Goal: Task Accomplishment & Management: Manage account settings

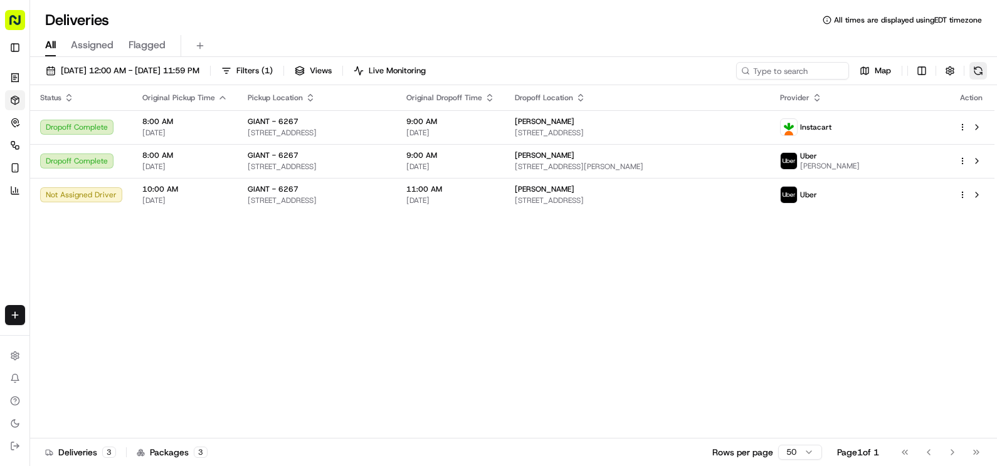
click at [975, 71] on button at bounding box center [978, 71] width 18 height 18
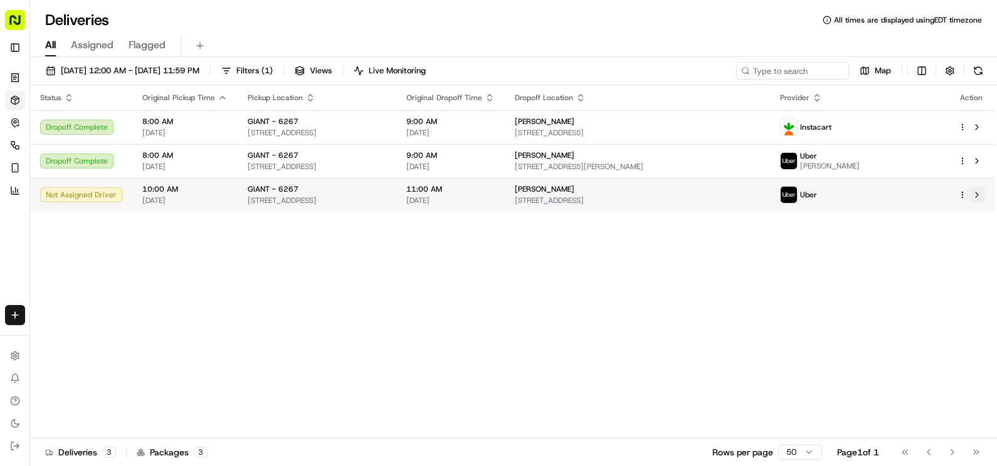
click at [981, 193] on button at bounding box center [976, 194] width 15 height 15
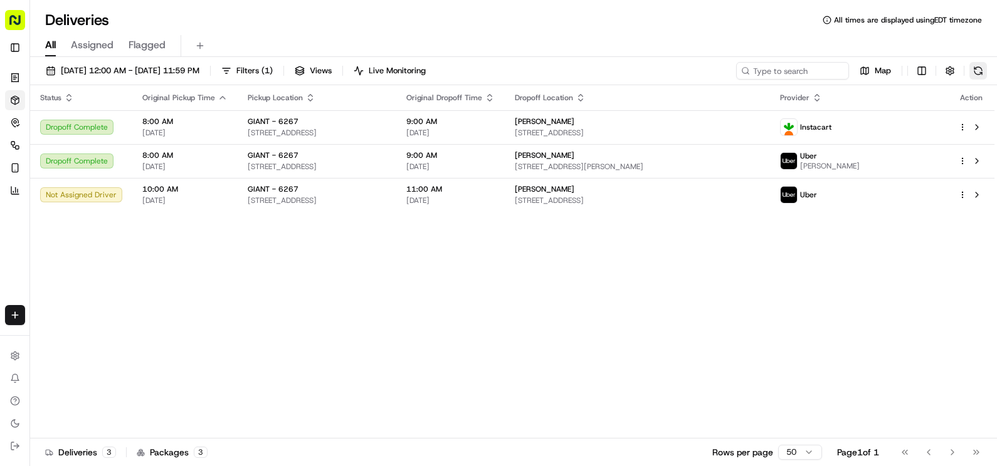
click at [980, 69] on button at bounding box center [978, 71] width 18 height 18
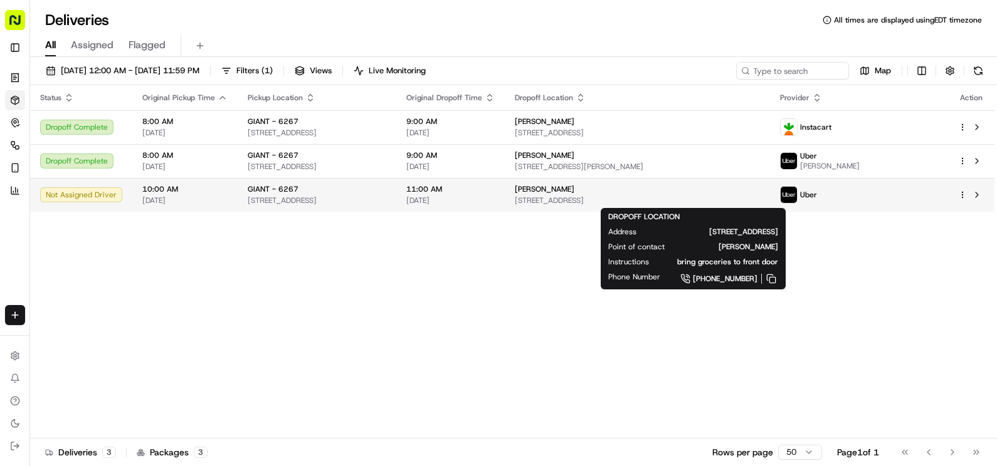
click at [723, 203] on span "[STREET_ADDRESS]" at bounding box center [637, 201] width 245 height 10
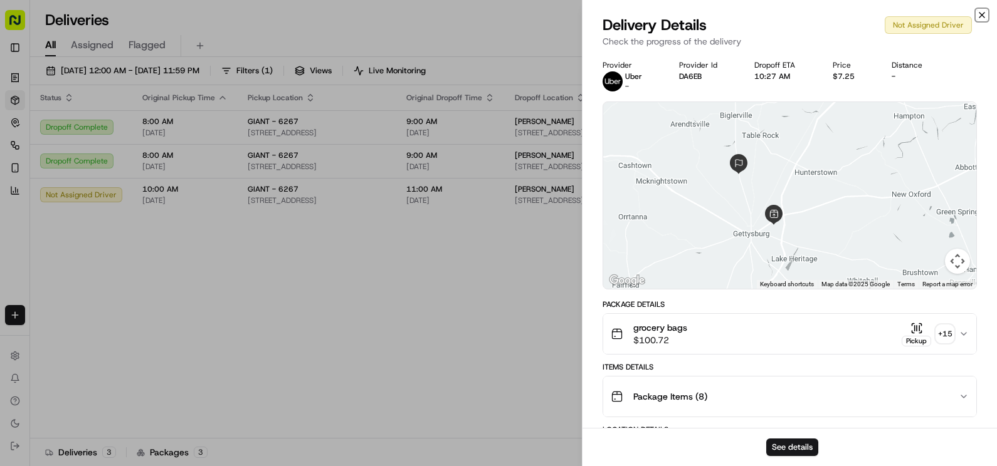
click at [980, 14] on icon "button" at bounding box center [982, 15] width 10 height 10
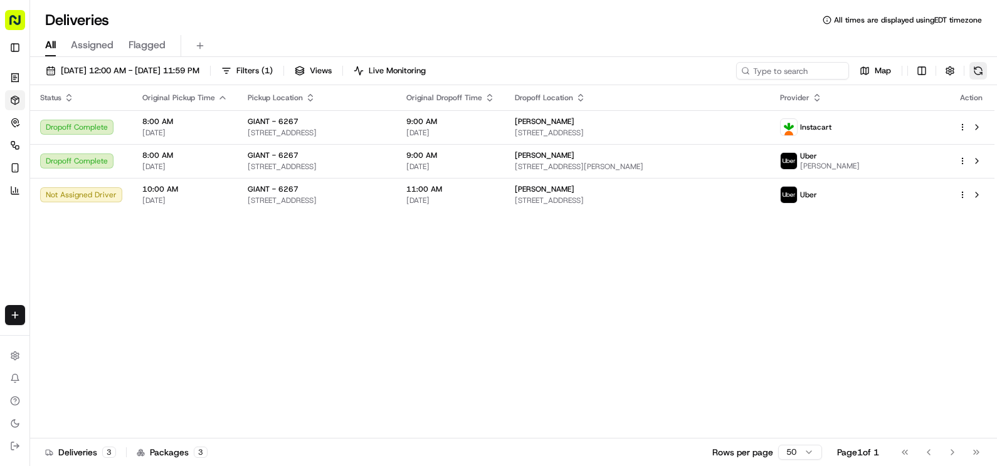
click at [984, 76] on button at bounding box center [978, 71] width 18 height 18
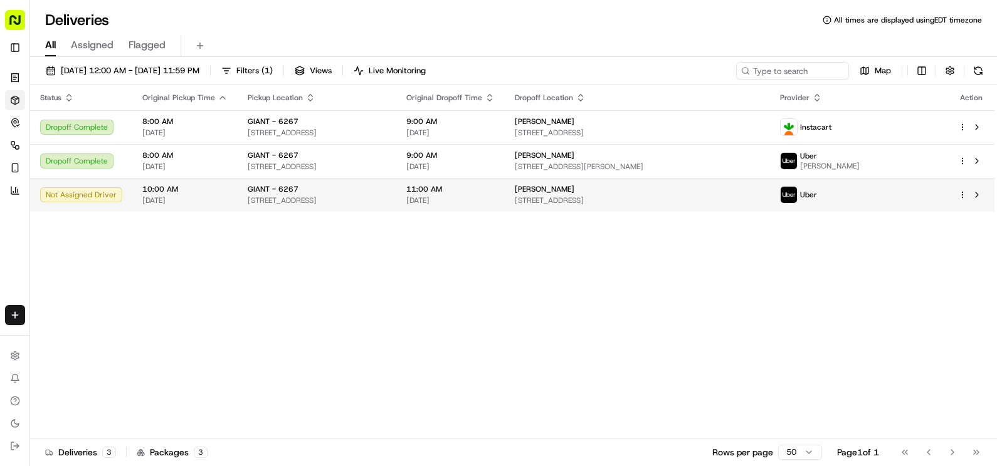
click at [313, 197] on span "[STREET_ADDRESS]" at bounding box center [317, 201] width 139 height 10
click at [495, 196] on span "[DATE]" at bounding box center [450, 201] width 88 height 10
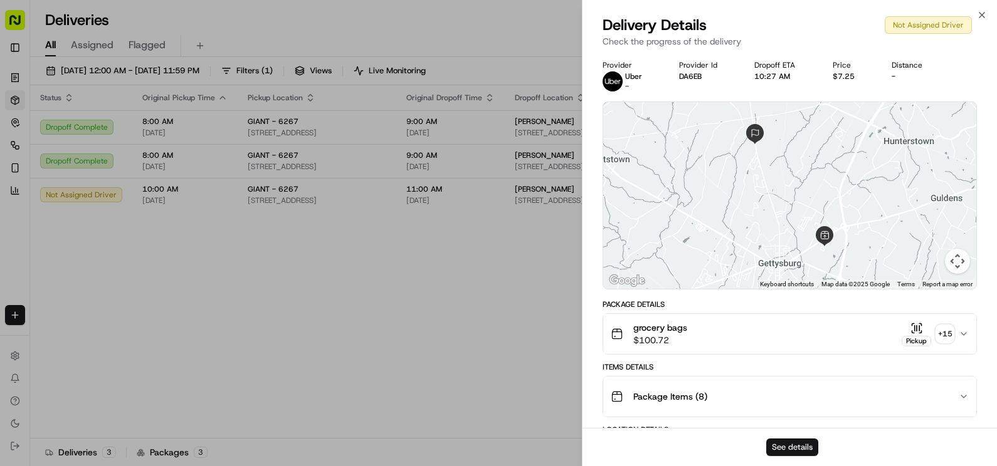
click at [784, 447] on button "See details" at bounding box center [792, 448] width 52 height 18
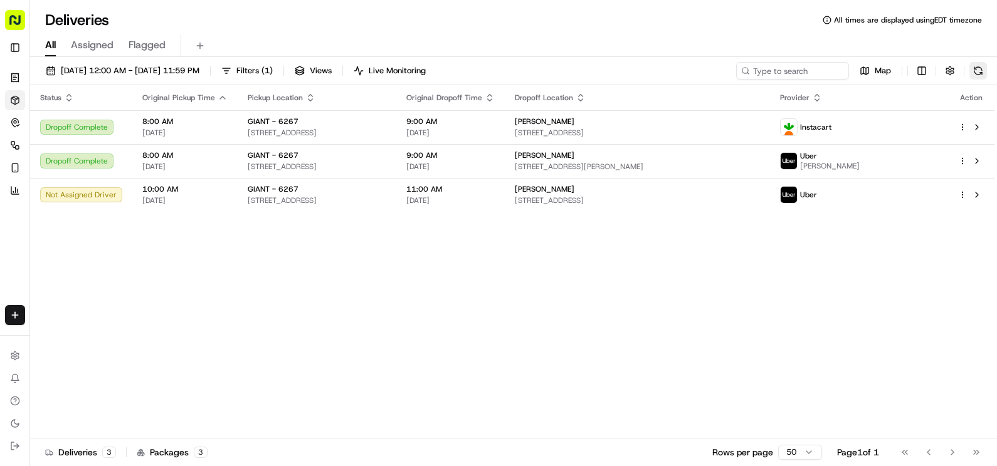
click at [973, 64] on button at bounding box center [978, 71] width 18 height 18
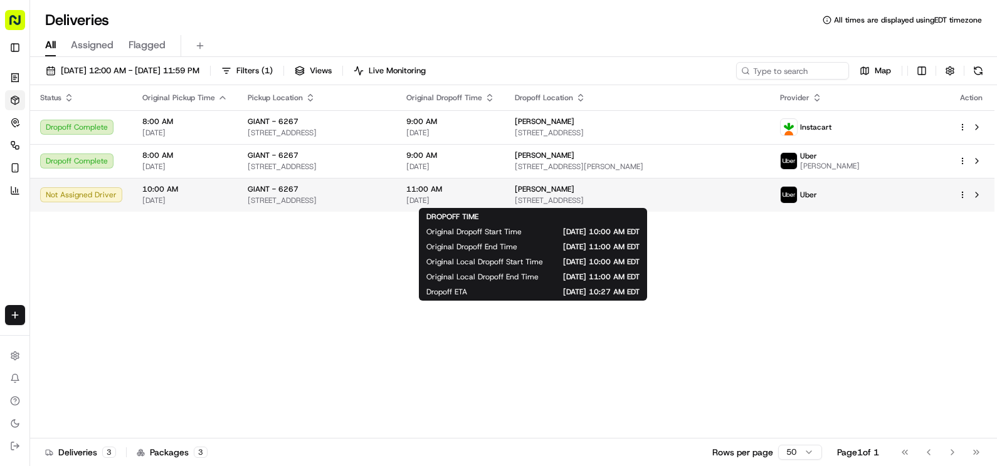
click at [495, 194] on span "11:00 AM" at bounding box center [450, 189] width 88 height 10
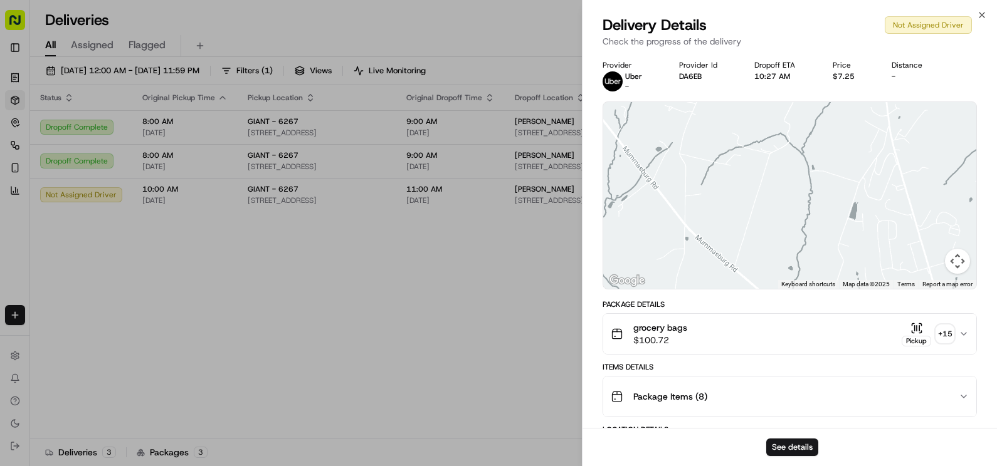
drag, startPoint x: 799, startPoint y: 157, endPoint x: 763, endPoint y: 283, distance: 131.0
click at [763, 283] on div at bounding box center [790, 195] width 374 height 187
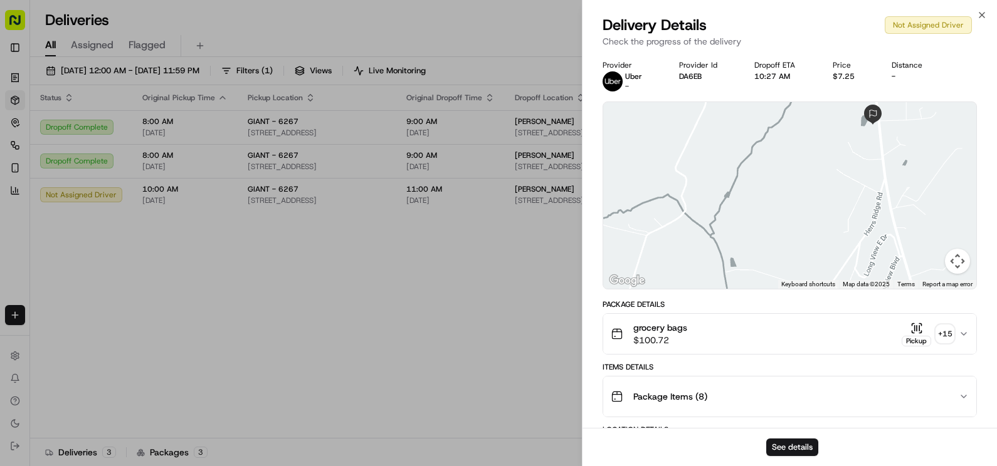
drag, startPoint x: 863, startPoint y: 150, endPoint x: 806, endPoint y: 292, distance: 152.2
click at [806, 292] on div "Provider Uber - Provider Id DA6EB Dropoff ETA 10:27 AM Price $7.25 Distance - ←…" at bounding box center [790, 385] width 375 height 650
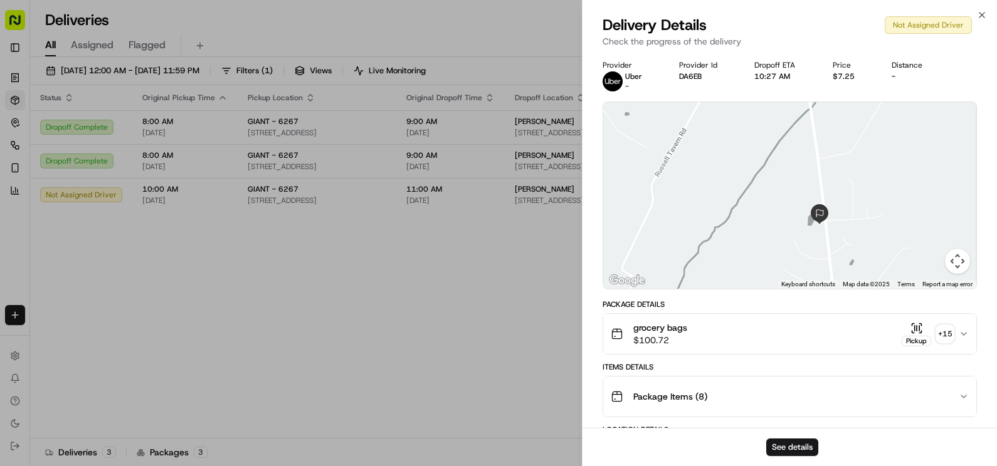
drag, startPoint x: 865, startPoint y: 169, endPoint x: 816, endPoint y: 265, distance: 107.1
click at [816, 265] on div at bounding box center [790, 195] width 374 height 187
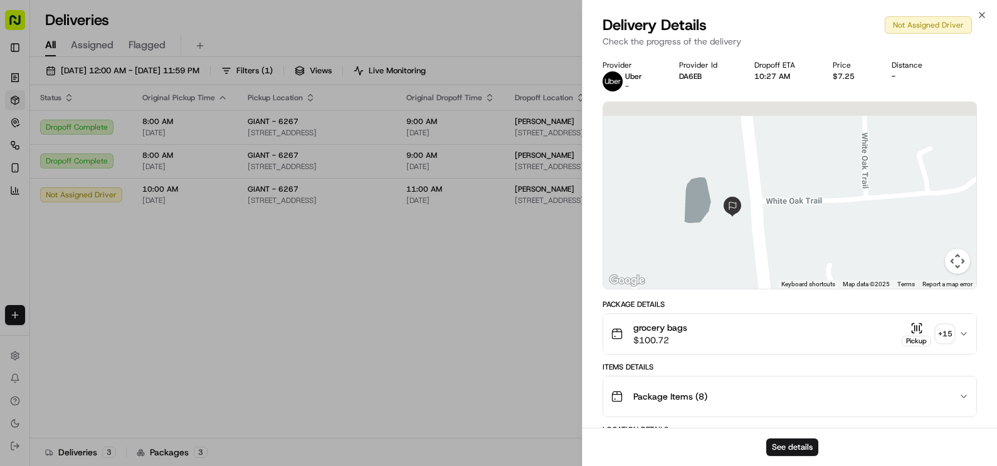
drag, startPoint x: 839, startPoint y: 203, endPoint x: 818, endPoint y: 255, distance: 56.6
click at [818, 255] on div at bounding box center [790, 195] width 374 height 187
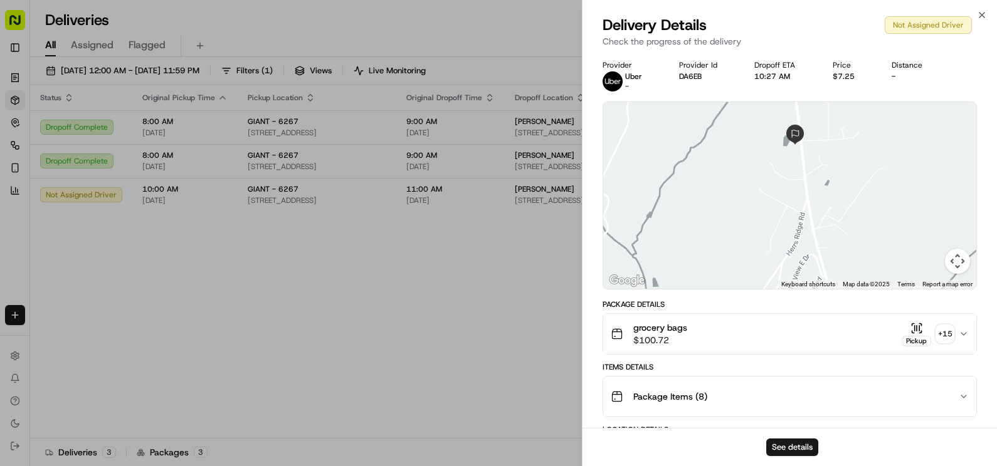
drag, startPoint x: 818, startPoint y: 253, endPoint x: 818, endPoint y: 142, distance: 111.0
click at [818, 144] on div at bounding box center [790, 195] width 374 height 187
drag, startPoint x: 840, startPoint y: 231, endPoint x: 829, endPoint y: 251, distance: 23.3
click at [829, 251] on div at bounding box center [790, 195] width 374 height 187
drag, startPoint x: 797, startPoint y: 167, endPoint x: 813, endPoint y: 254, distance: 88.5
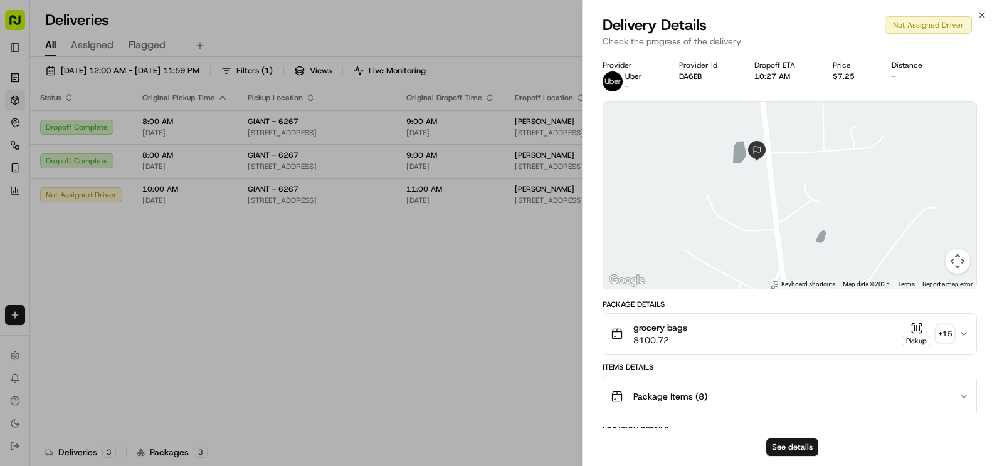
click at [813, 254] on div at bounding box center [790, 195] width 374 height 187
drag, startPoint x: 782, startPoint y: 184, endPoint x: 806, endPoint y: 277, distance: 96.0
click at [806, 277] on div at bounding box center [790, 195] width 374 height 187
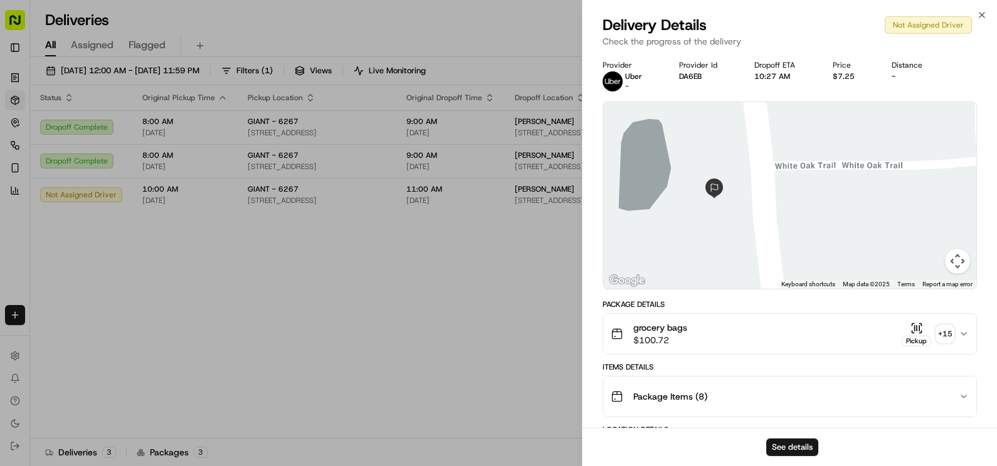
drag, startPoint x: 772, startPoint y: 200, endPoint x: 824, endPoint y: 308, distance: 120.3
click at [824, 308] on div "Provider Uber - Provider Id DA6EB Dropoff ETA 10:27 AM Price $7.25 Distance - ←…" at bounding box center [790, 385] width 375 height 650
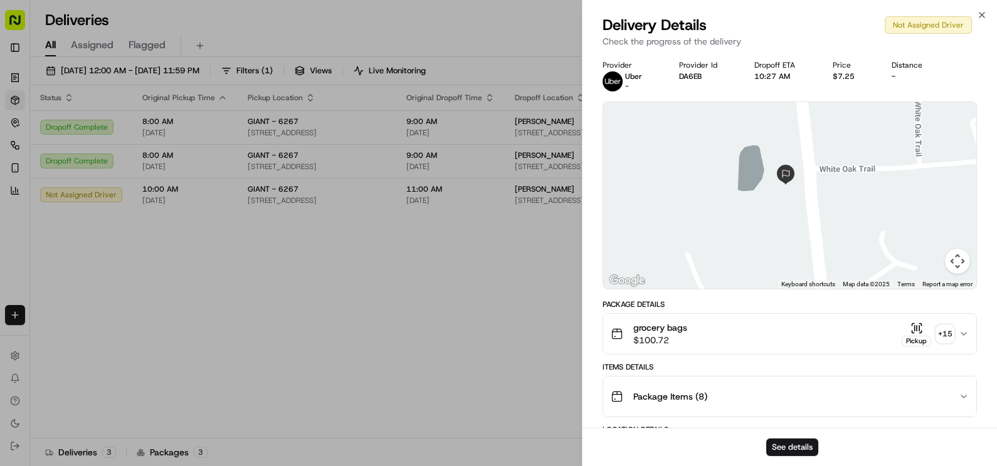
drag, startPoint x: 824, startPoint y: 246, endPoint x: 838, endPoint y: 238, distance: 15.2
click at [838, 238] on div at bounding box center [790, 195] width 374 height 187
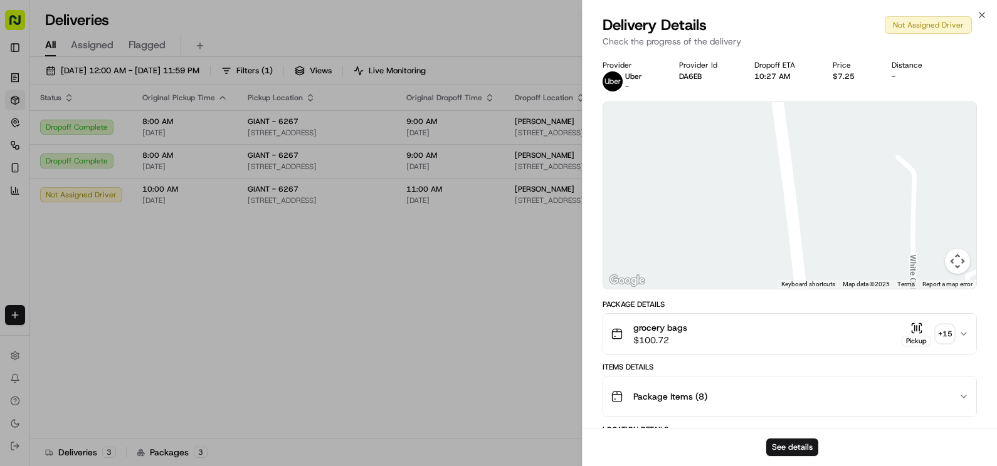
drag, startPoint x: 838, startPoint y: 172, endPoint x: 833, endPoint y: 289, distance: 116.7
click at [833, 289] on div "← Move left → Move right ↑ Move up ↓ Move down + Zoom in - Zoom out Home Jump l…" at bounding box center [790, 196] width 375 height 188
drag, startPoint x: 828, startPoint y: 226, endPoint x: 828, endPoint y: 152, distance: 73.4
click at [828, 154] on div at bounding box center [790, 195] width 374 height 187
drag, startPoint x: 813, startPoint y: 206, endPoint x: 803, endPoint y: 197, distance: 13.8
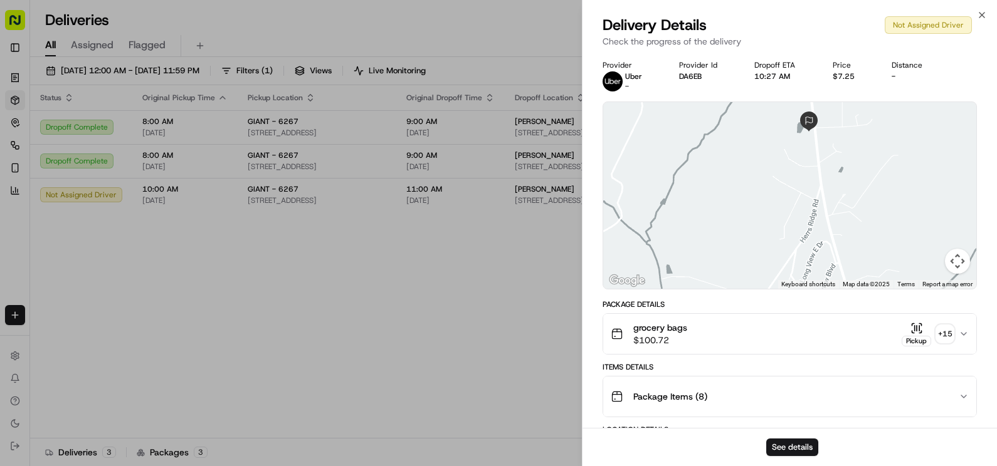
click at [803, 197] on div at bounding box center [790, 195] width 374 height 187
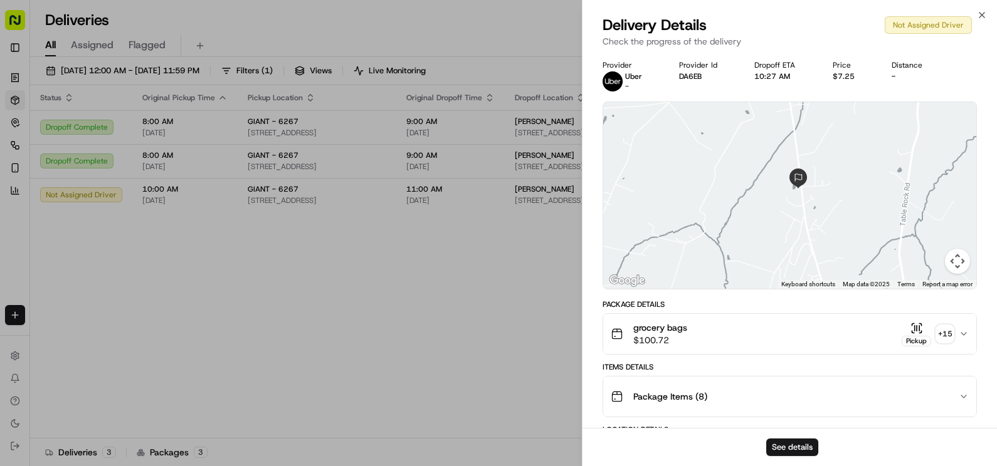
click at [766, 392] on div "Package Items ( 8 )" at bounding box center [785, 396] width 349 height 25
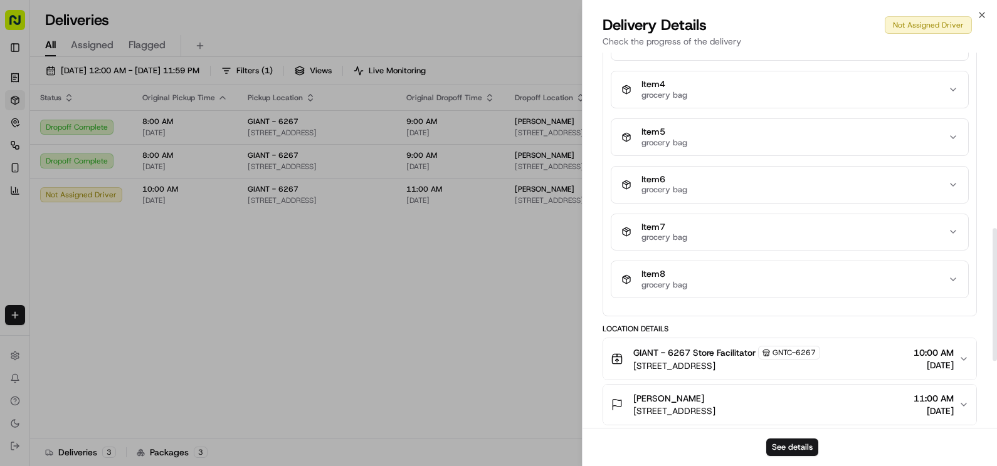
scroll to position [684, 0]
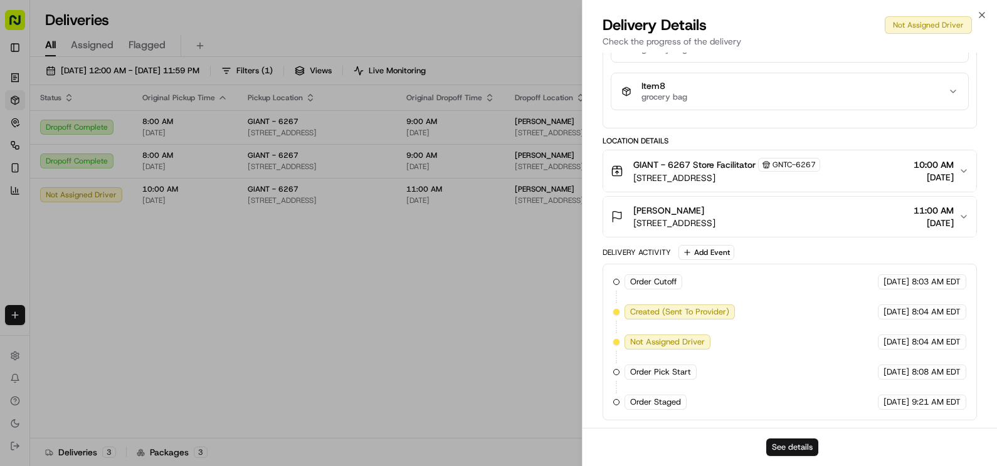
click at [770, 449] on button "See details" at bounding box center [792, 448] width 52 height 18
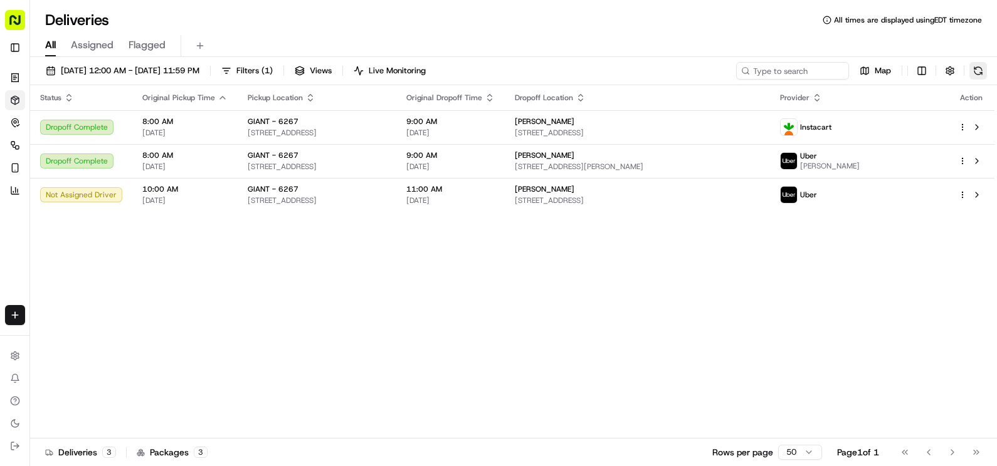
click at [984, 71] on button at bounding box center [978, 71] width 18 height 18
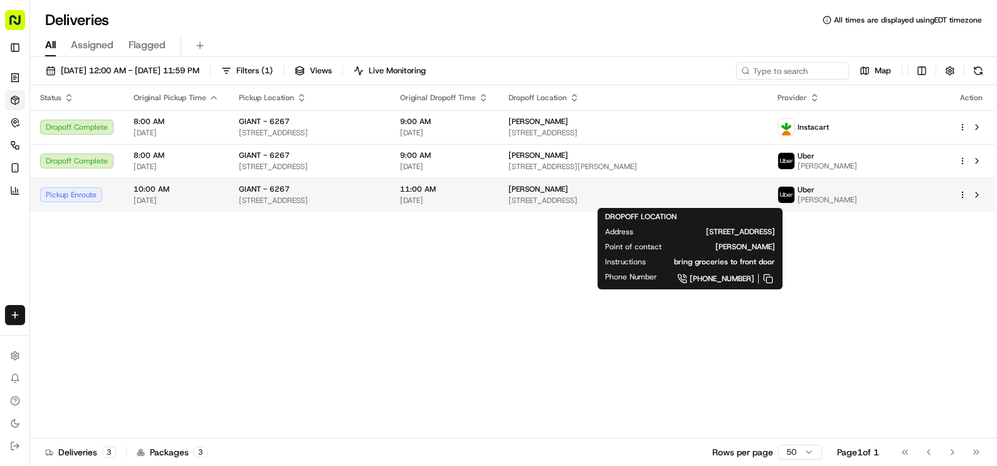
click at [725, 196] on span "[STREET_ADDRESS]" at bounding box center [632, 201] width 249 height 10
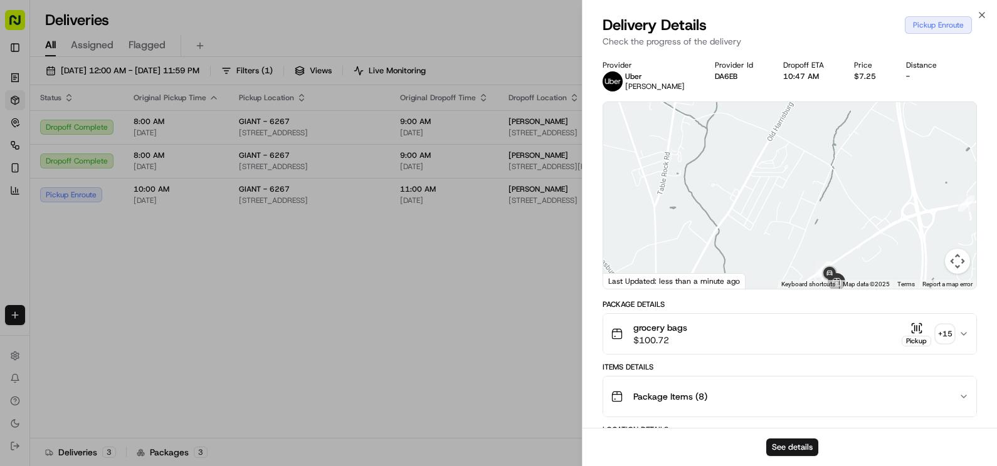
drag, startPoint x: 831, startPoint y: 238, endPoint x: 799, endPoint y: 98, distance: 143.4
click at [799, 100] on div "Provider Uber WEN Y. Provider Id DA6EB Dropoff ETA 10:47 AM Price $7.25 Distanc…" at bounding box center [790, 415] width 375 height 710
drag, startPoint x: 811, startPoint y: 239, endPoint x: 799, endPoint y: 125, distance: 114.1
click at [797, 115] on div at bounding box center [790, 195] width 374 height 187
drag, startPoint x: 828, startPoint y: 204, endPoint x: 823, endPoint y: 245, distance: 40.4
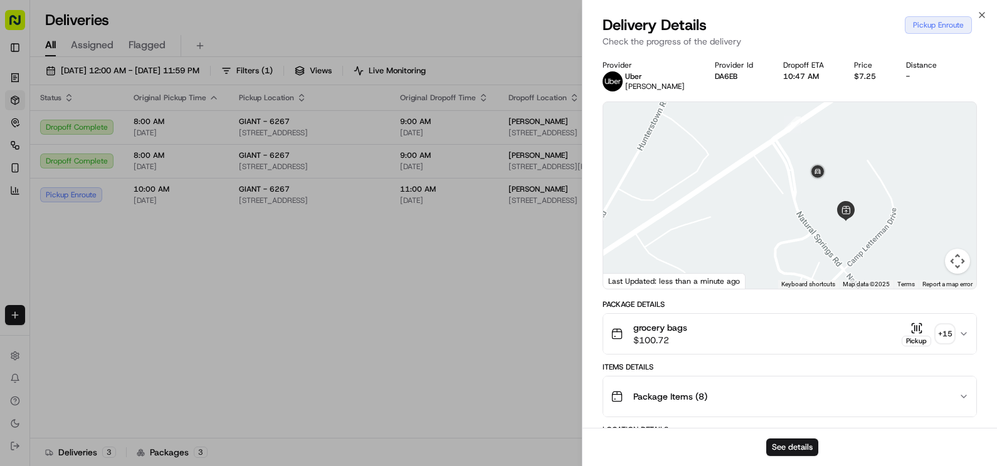
click at [823, 245] on div at bounding box center [790, 195] width 374 height 187
drag, startPoint x: 833, startPoint y: 234, endPoint x: 799, endPoint y: 234, distance: 33.9
click at [799, 234] on div at bounding box center [790, 195] width 374 height 187
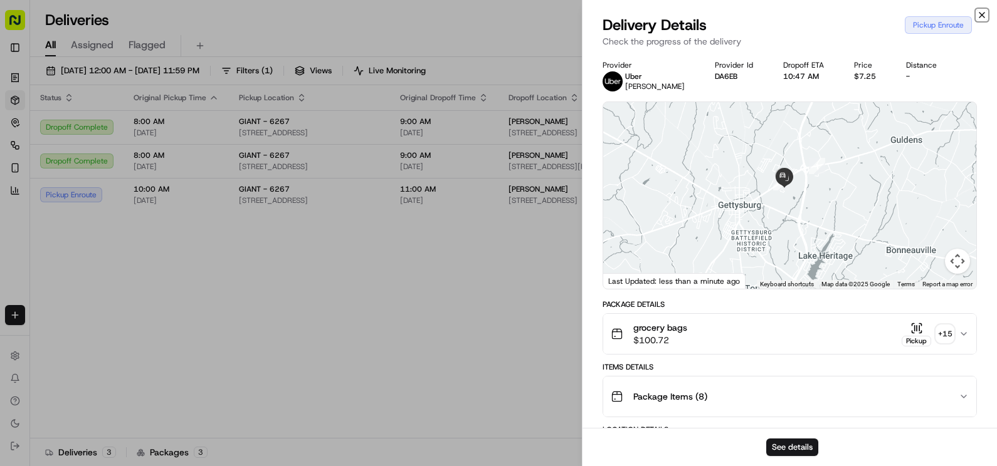
click at [980, 19] on icon "button" at bounding box center [982, 15] width 10 height 10
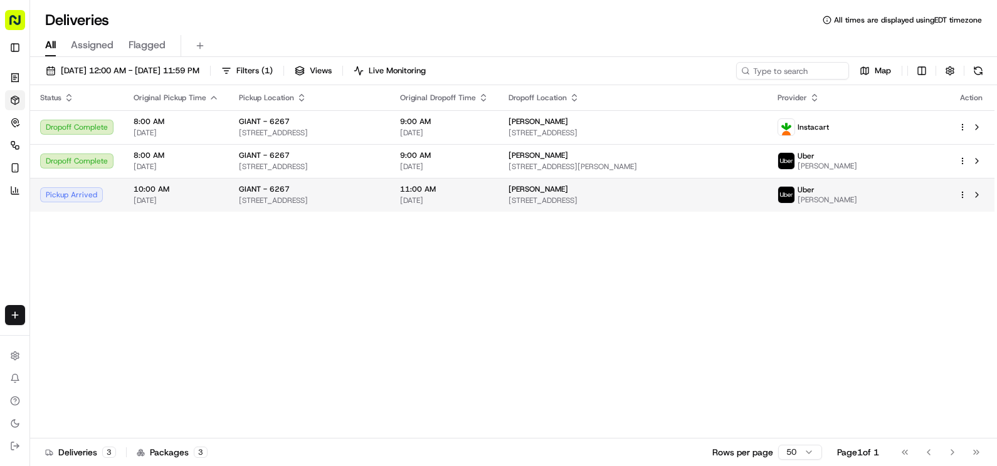
click at [488, 195] on div "11:00 AM 09/15/2025" at bounding box center [444, 194] width 88 height 21
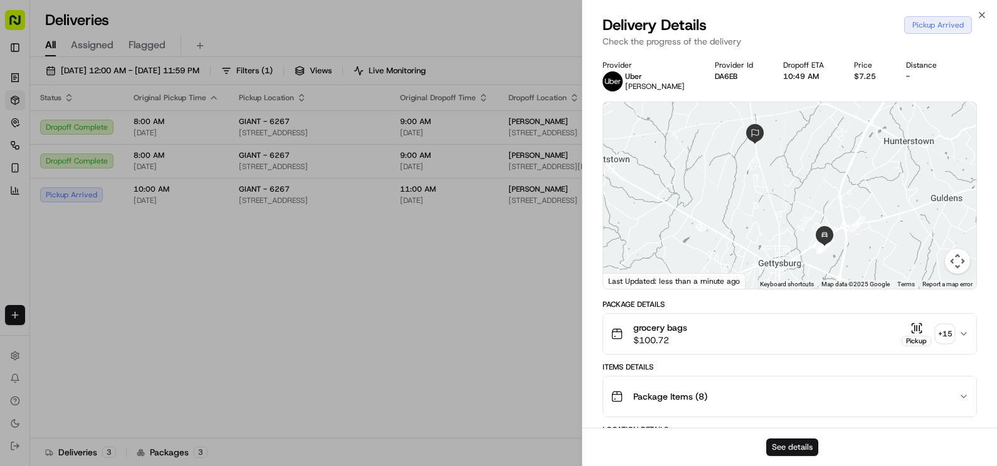
click at [796, 449] on button "See details" at bounding box center [792, 448] width 52 height 18
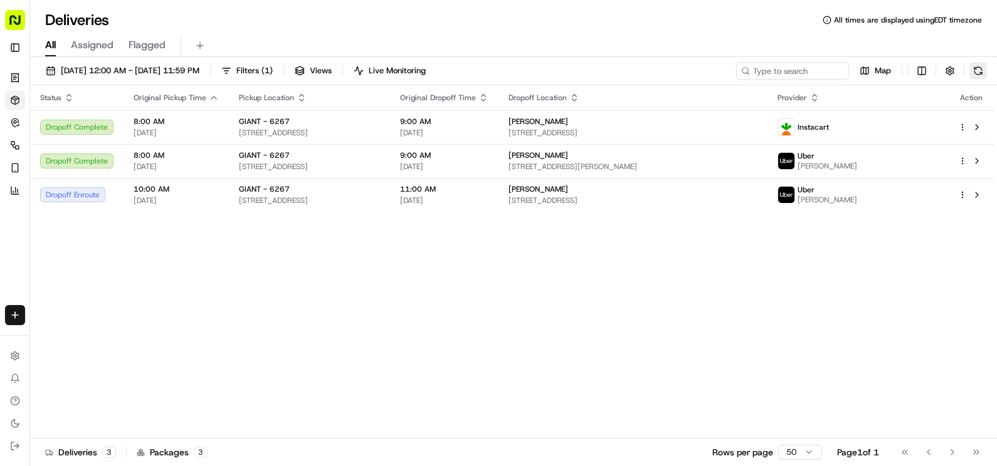
click at [975, 68] on button at bounding box center [978, 71] width 18 height 18
click at [982, 69] on button at bounding box center [978, 71] width 18 height 18
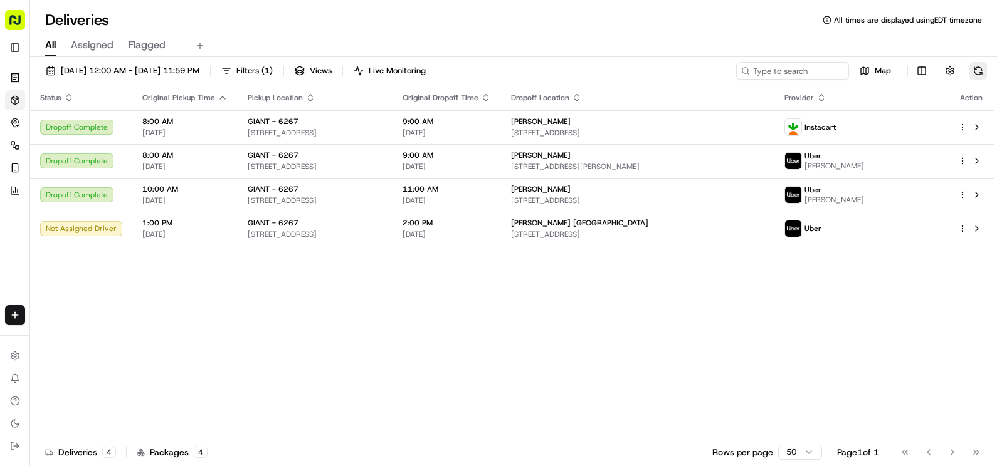
click at [977, 73] on button at bounding box center [978, 71] width 18 height 18
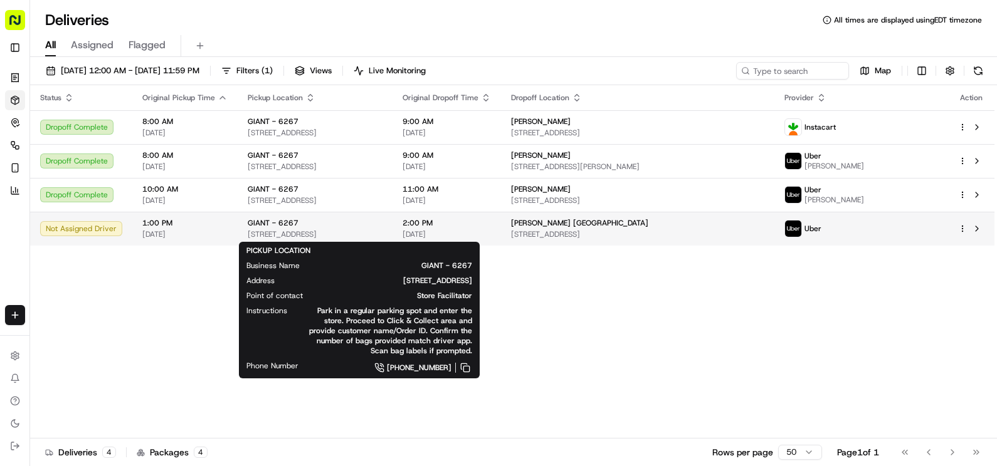
click at [281, 230] on span "[STREET_ADDRESS]" at bounding box center [315, 234] width 135 height 10
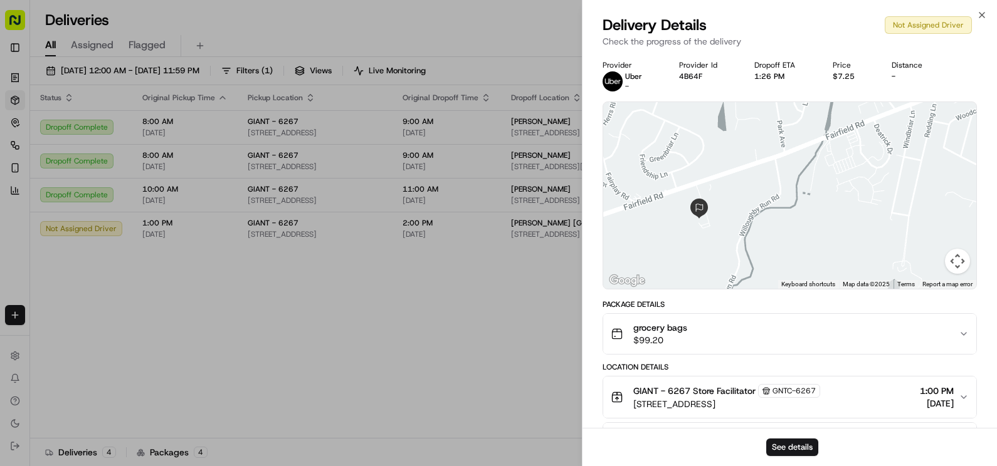
drag, startPoint x: 820, startPoint y: 186, endPoint x: 814, endPoint y: 235, distance: 49.9
click at [814, 235] on div at bounding box center [790, 195] width 374 height 187
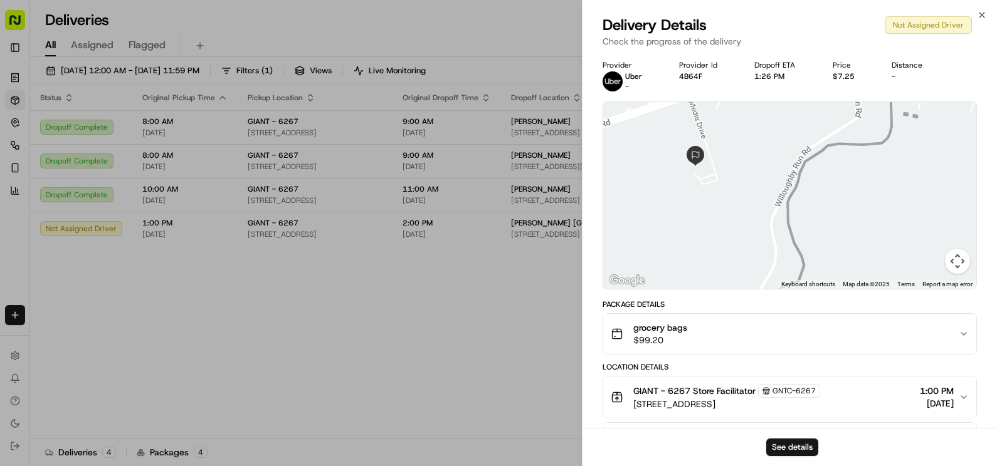
drag, startPoint x: 630, startPoint y: 201, endPoint x: 742, endPoint y: 155, distance: 121.4
click at [742, 155] on div at bounding box center [790, 195] width 374 height 187
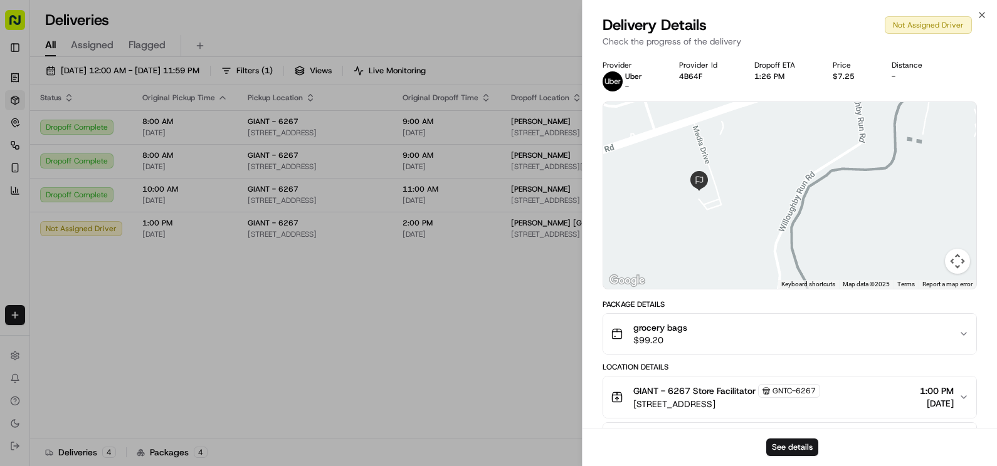
drag, startPoint x: 746, startPoint y: 155, endPoint x: 750, endPoint y: 187, distance: 32.3
click at [750, 187] on div at bounding box center [790, 195] width 374 height 187
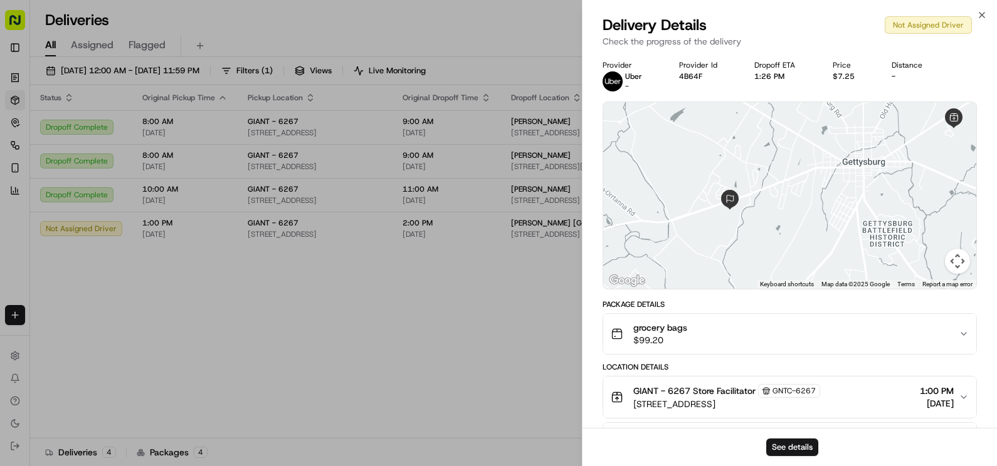
drag, startPoint x: 836, startPoint y: 181, endPoint x: 820, endPoint y: 209, distance: 32.3
click at [820, 209] on div at bounding box center [790, 195] width 374 height 187
click at [981, 13] on icon "button" at bounding box center [982, 15] width 10 height 10
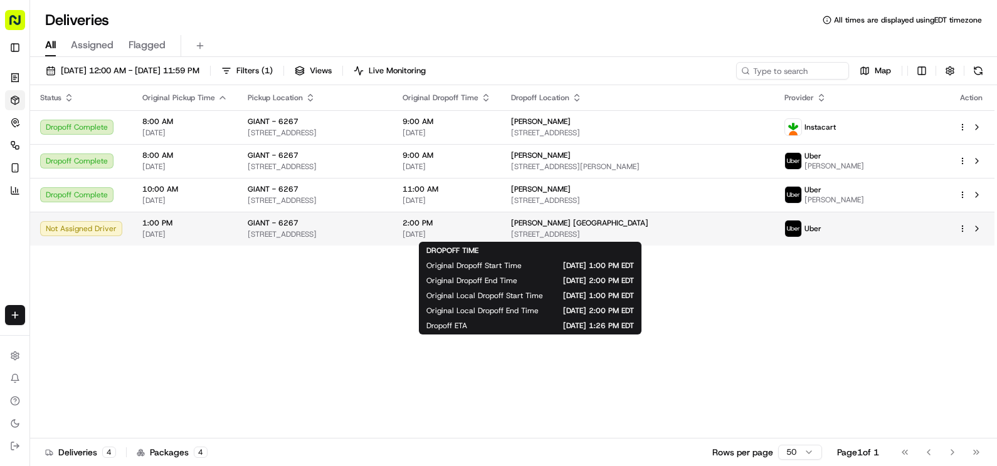
click at [491, 229] on span "[DATE]" at bounding box center [447, 234] width 88 height 10
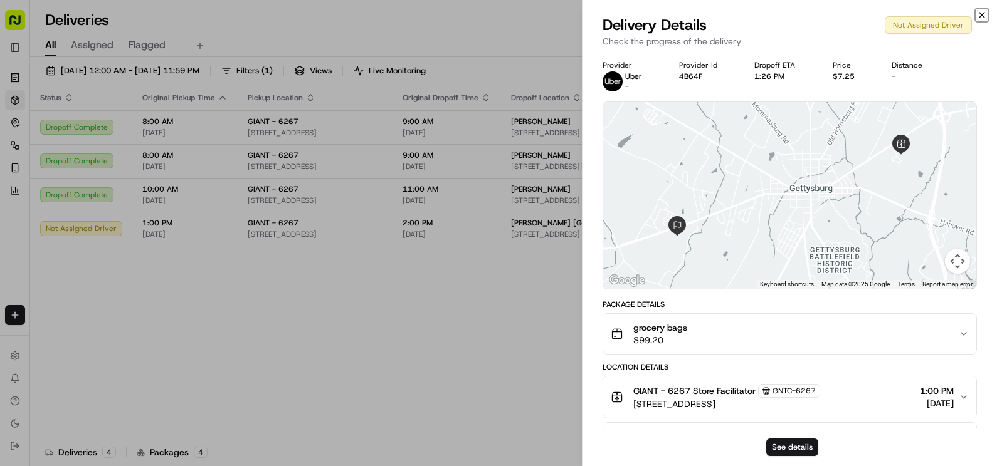
click at [986, 17] on icon "button" at bounding box center [982, 15] width 10 height 10
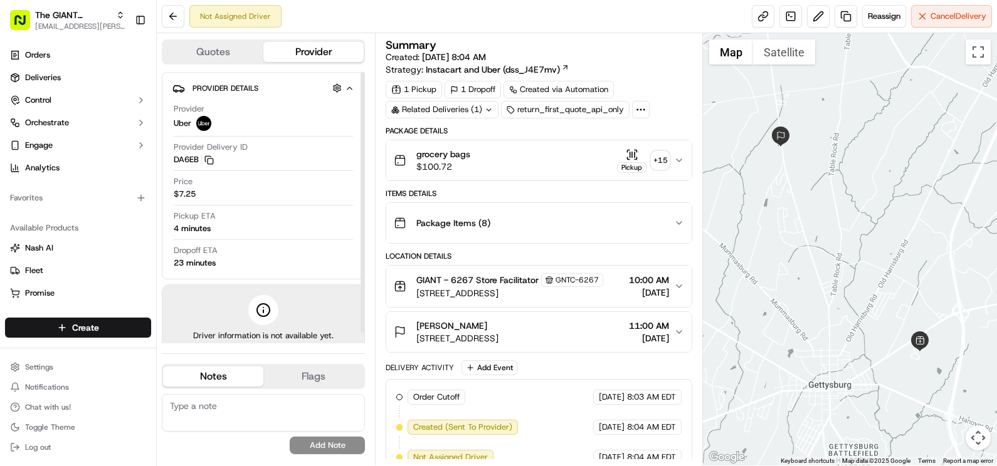
click at [213, 45] on button "Quotes" at bounding box center [213, 52] width 100 height 20
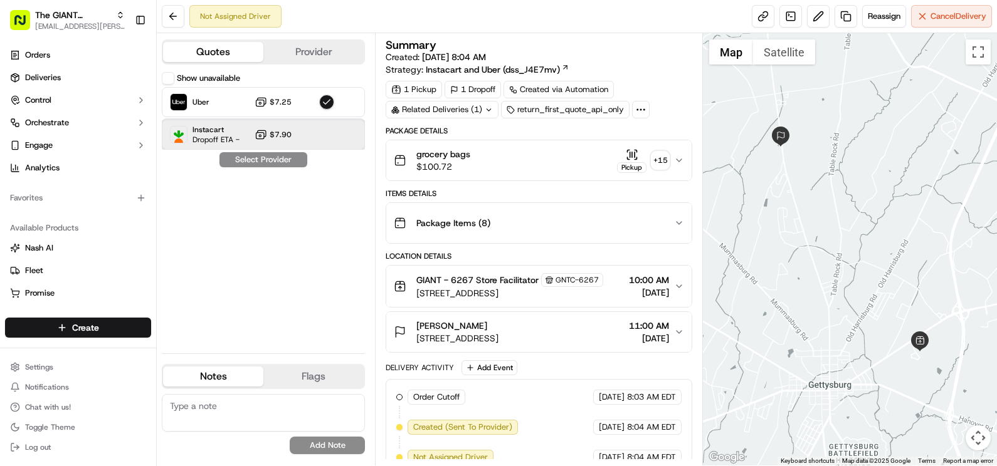
click at [219, 139] on span "Dropoff ETA -" at bounding box center [215, 140] width 47 height 10
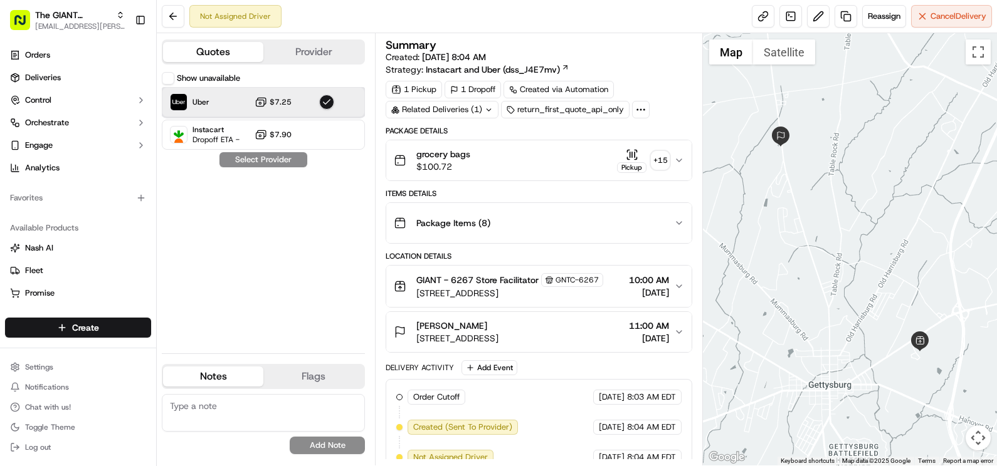
click at [229, 100] on div "Uber $7.25" at bounding box center [263, 102] width 203 height 30
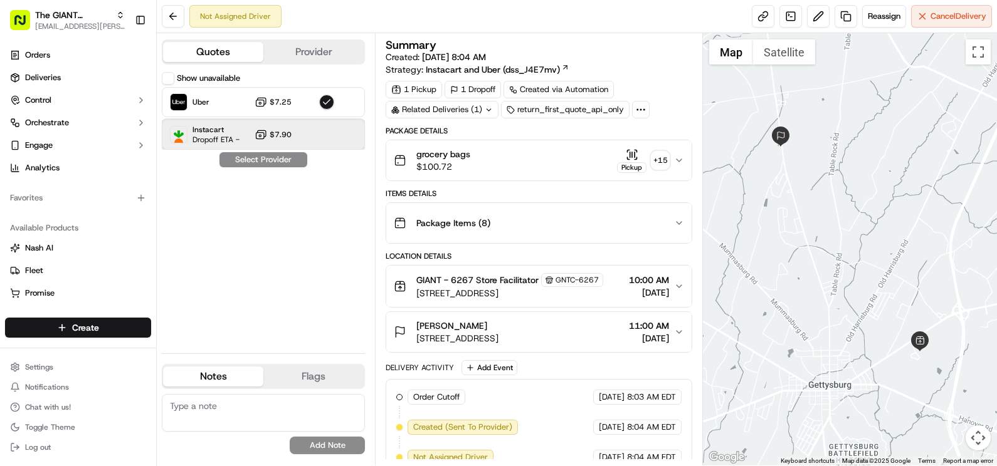
click at [227, 131] on span "Instacart" at bounding box center [215, 130] width 47 height 10
click at [164, 78] on button "Show unavailable" at bounding box center [168, 78] width 13 height 13
click at [236, 131] on span "Instacart" at bounding box center [215, 130] width 47 height 10
click at [248, 160] on div "Show unavailable Uber $7.25 Instacart Dropoff ETA - $7.90 Select Provider" at bounding box center [263, 207] width 203 height 271
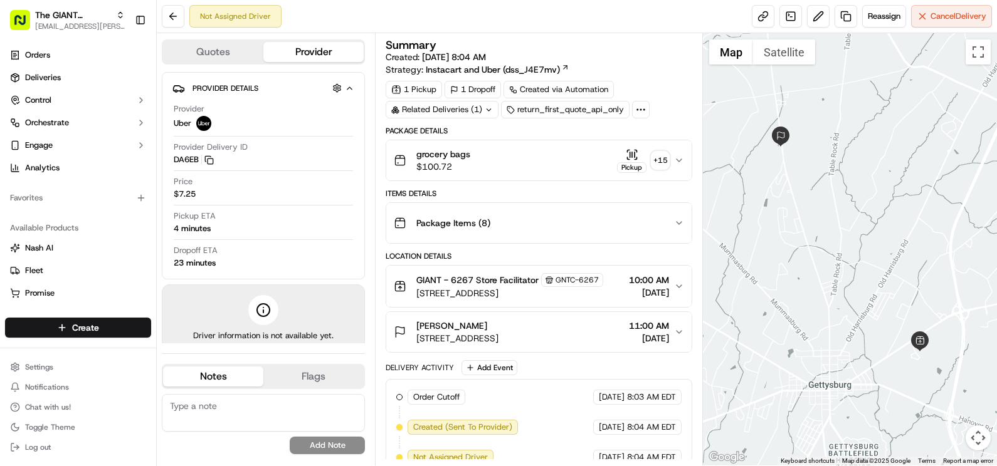
click at [292, 50] on button "Provider" at bounding box center [313, 52] width 100 height 20
click at [170, 20] on button at bounding box center [173, 16] width 23 height 23
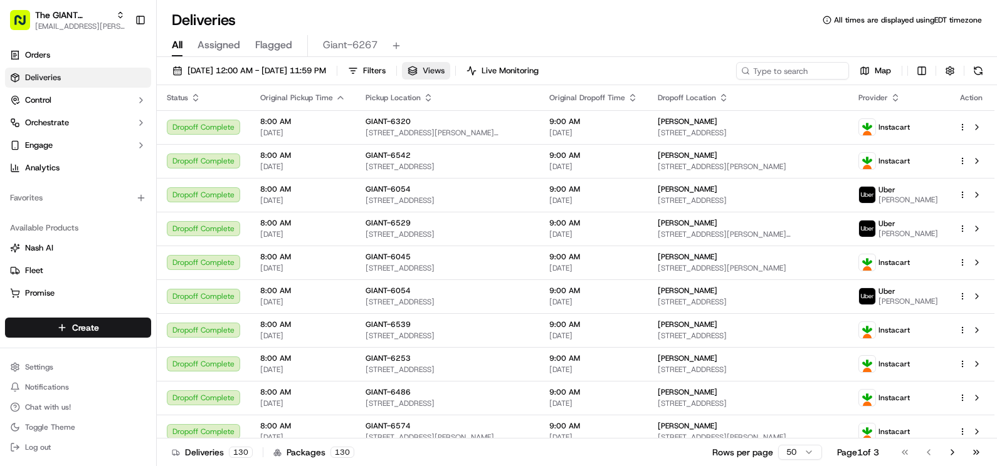
click at [445, 72] on span "Views" at bounding box center [434, 70] width 22 height 11
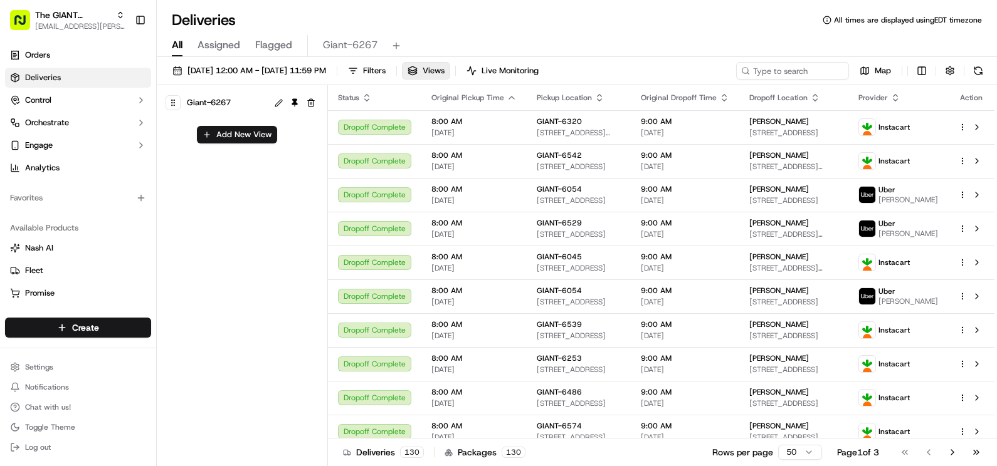
click at [219, 103] on span "Giant-6267" at bounding box center [209, 103] width 44 height 18
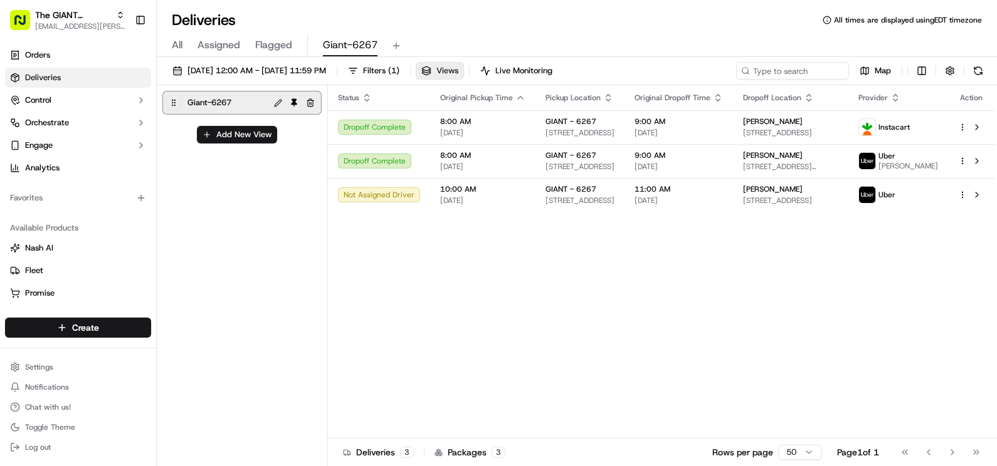
click at [458, 74] on span "Views" at bounding box center [447, 70] width 22 height 11
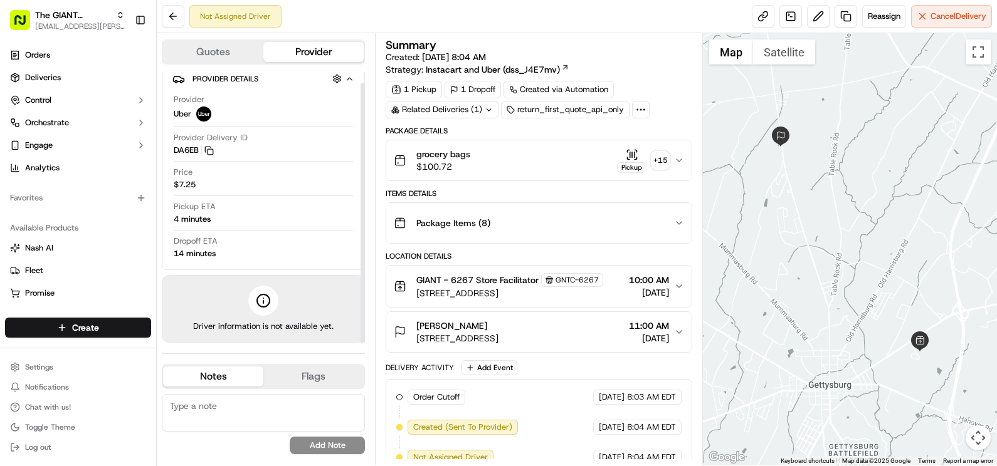
scroll to position [11, 0]
click at [341, 61] on button "Provider" at bounding box center [313, 52] width 100 height 20
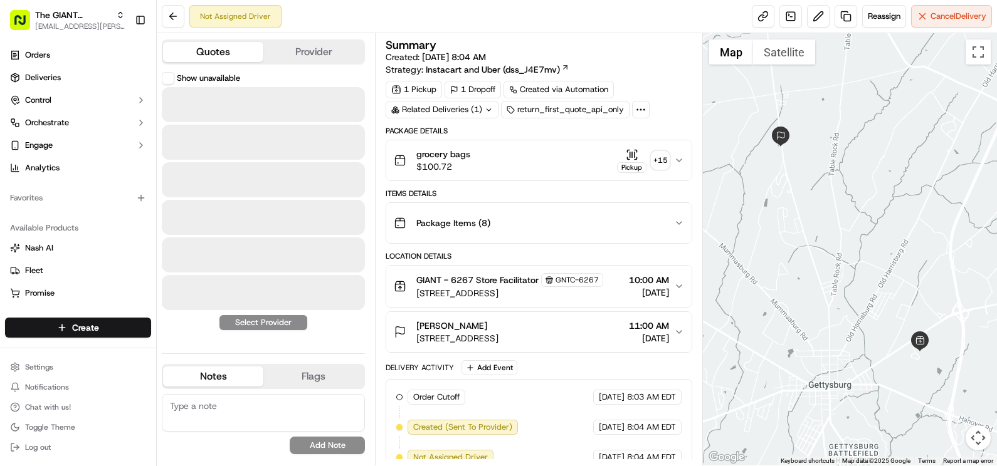
click at [223, 60] on button "Quotes" at bounding box center [213, 52] width 100 height 20
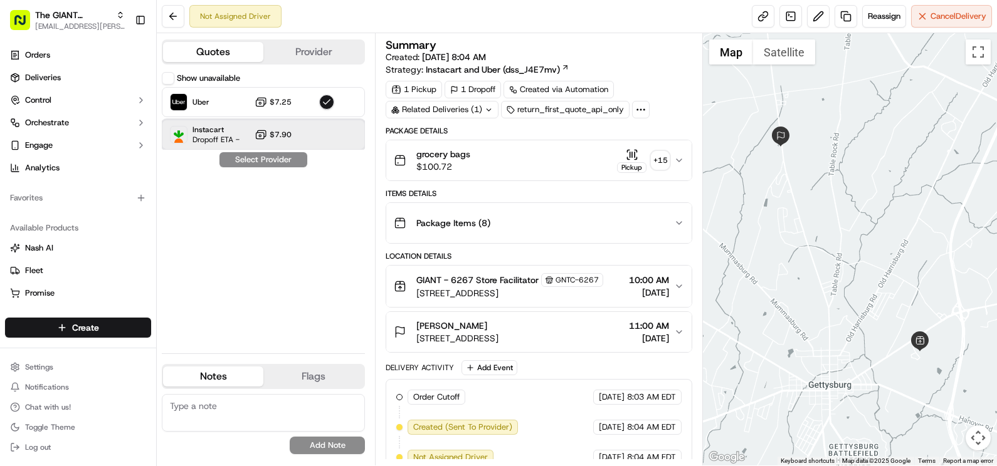
click at [252, 136] on div "Instacart Dropoff ETA - $7.90" at bounding box center [263, 135] width 203 height 30
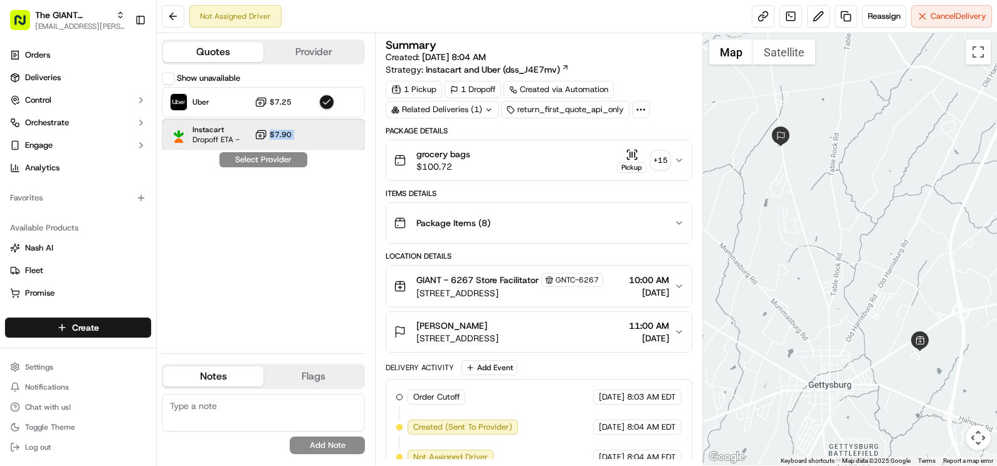
click at [252, 136] on div "Instacart Dropoff ETA - $7.90" at bounding box center [263, 135] width 203 height 30
drag, startPoint x: 252, startPoint y: 136, endPoint x: 293, endPoint y: 162, distance: 48.7
click at [293, 162] on div "Show unavailable Uber $7.25 Instacart Dropoff ETA - $7.90 Select Provider" at bounding box center [263, 207] width 203 height 271
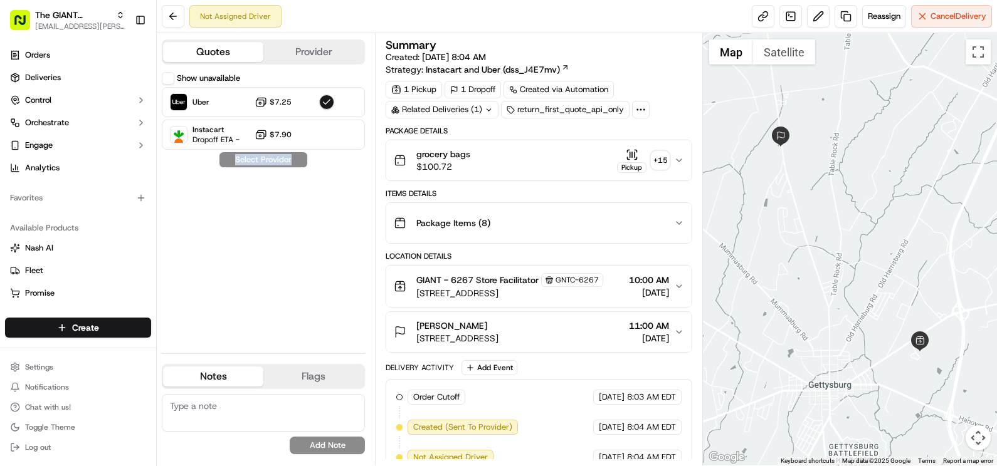
click at [293, 162] on div "Show unavailable Uber $7.25 Instacart Dropoff ETA - $7.90 Select Provider" at bounding box center [263, 207] width 203 height 271
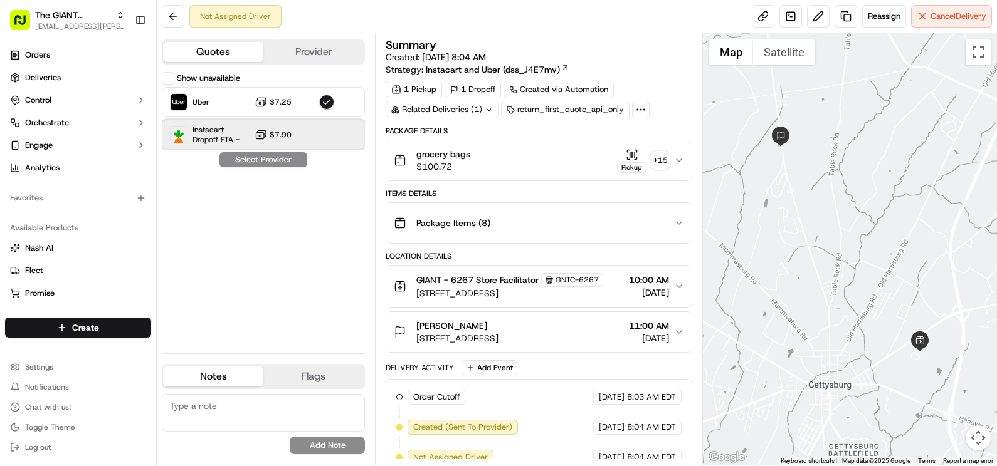
drag, startPoint x: 293, startPoint y: 162, endPoint x: 288, endPoint y: 124, distance: 38.7
click at [288, 124] on div "Instacart Dropoff ETA - $7.90" at bounding box center [263, 135] width 203 height 30
click at [888, 16] on span "Reassign" at bounding box center [884, 16] width 33 height 11
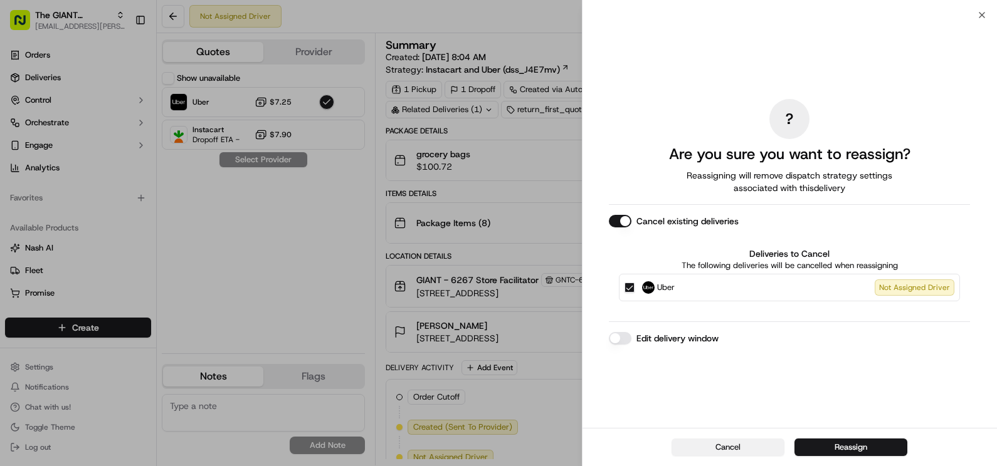
click at [739, 450] on button "Cancel" at bounding box center [727, 448] width 113 height 18
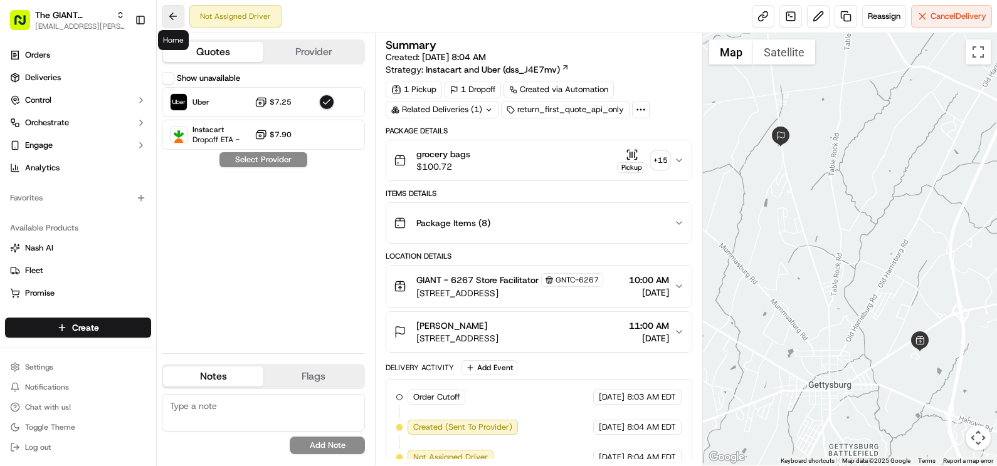
click at [169, 18] on button at bounding box center [173, 16] width 23 height 23
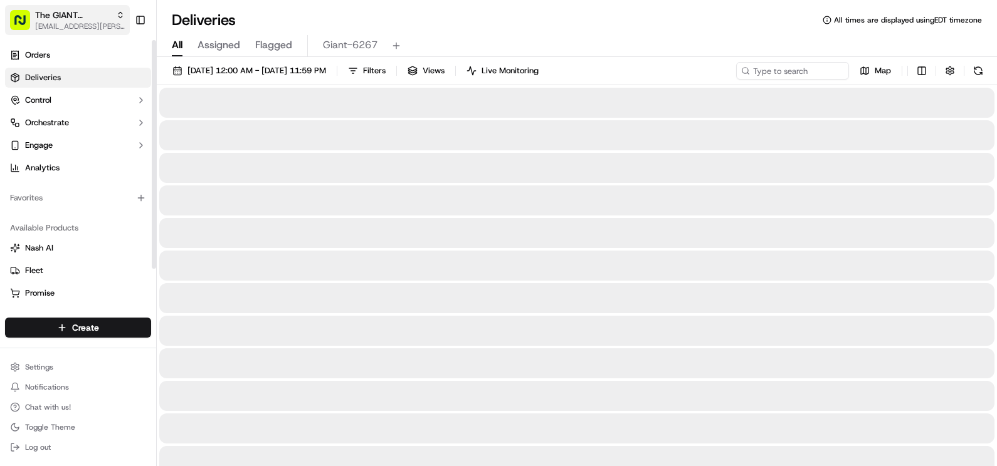
click at [90, 26] on span "[EMAIL_ADDRESS][PERSON_NAME][DOMAIN_NAME]" at bounding box center [80, 26] width 90 height 10
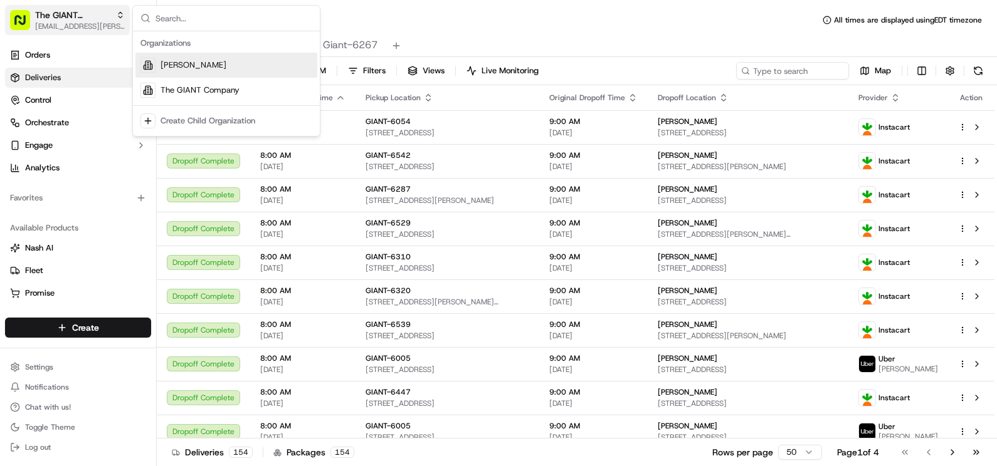
click at [93, 22] on span "[EMAIL_ADDRESS][PERSON_NAME][DOMAIN_NAME]" at bounding box center [80, 26] width 90 height 10
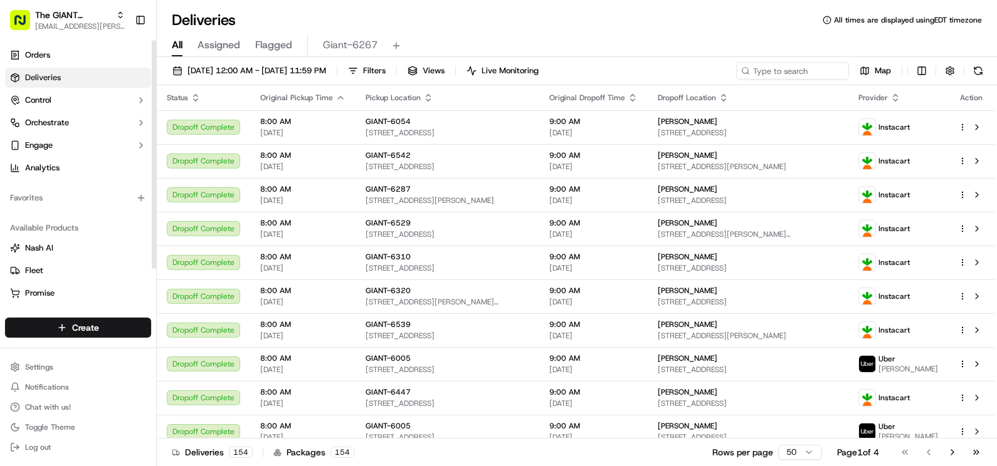
click at [67, 85] on link "Deliveries" at bounding box center [78, 78] width 146 height 20
click at [445, 66] on span "Views" at bounding box center [434, 70] width 22 height 11
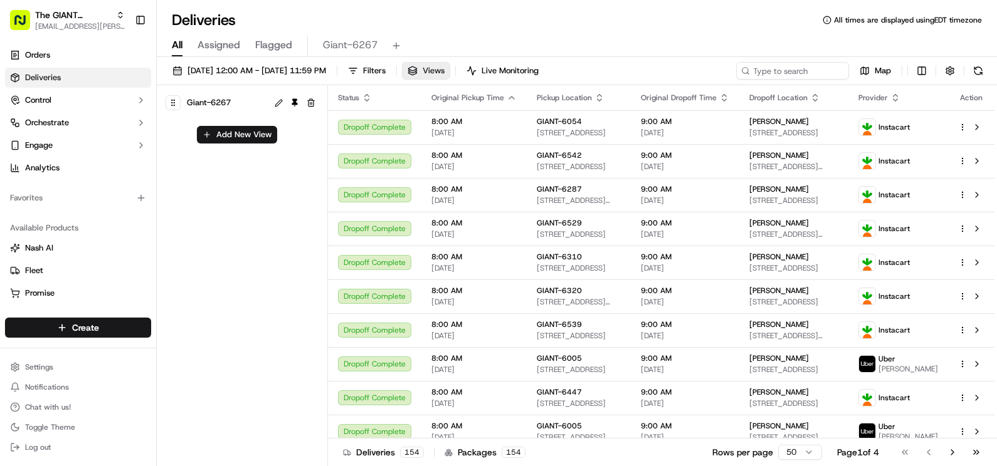
click at [445, 66] on span "Views" at bounding box center [434, 70] width 22 height 11
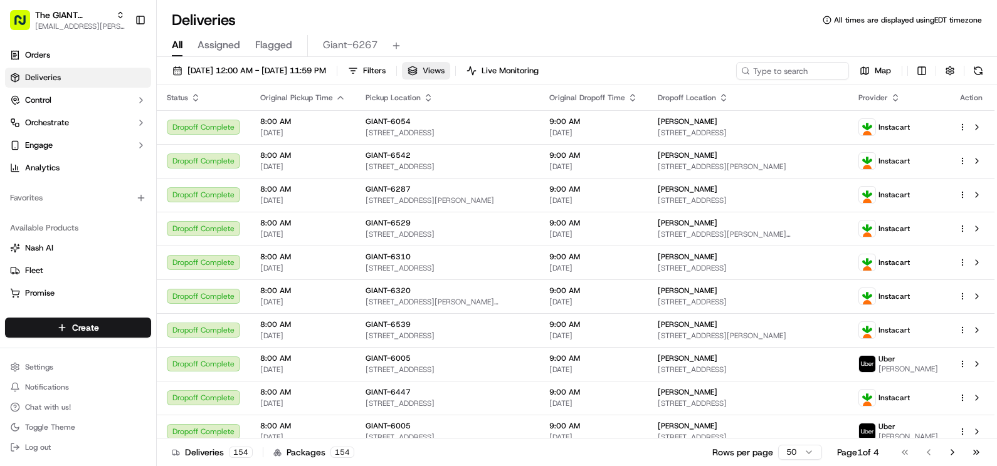
click at [450, 67] on button "Views" at bounding box center [426, 71] width 48 height 18
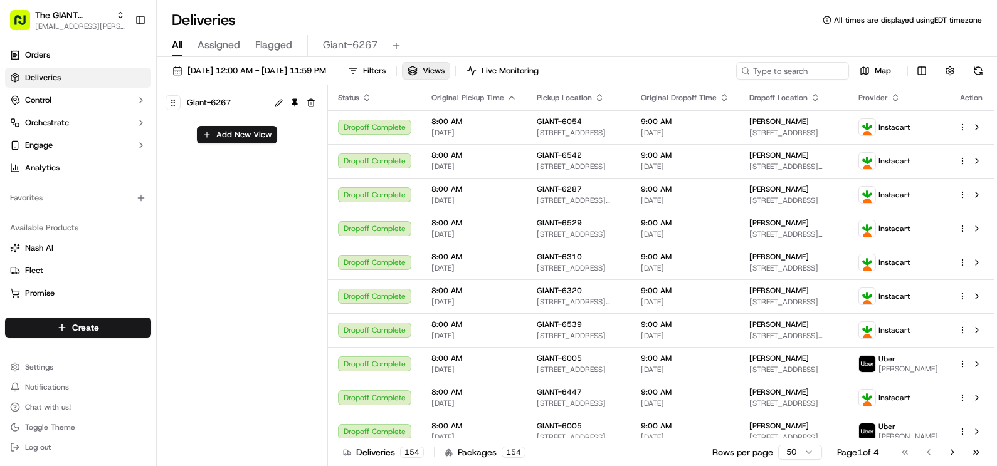
click at [214, 99] on span "Giant-6267" at bounding box center [209, 103] width 44 height 18
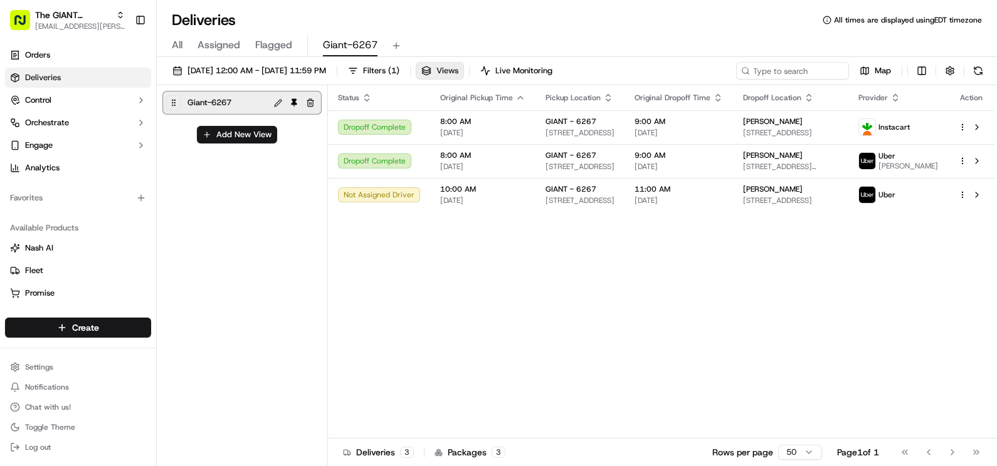
click at [458, 68] on span "Views" at bounding box center [447, 70] width 22 height 11
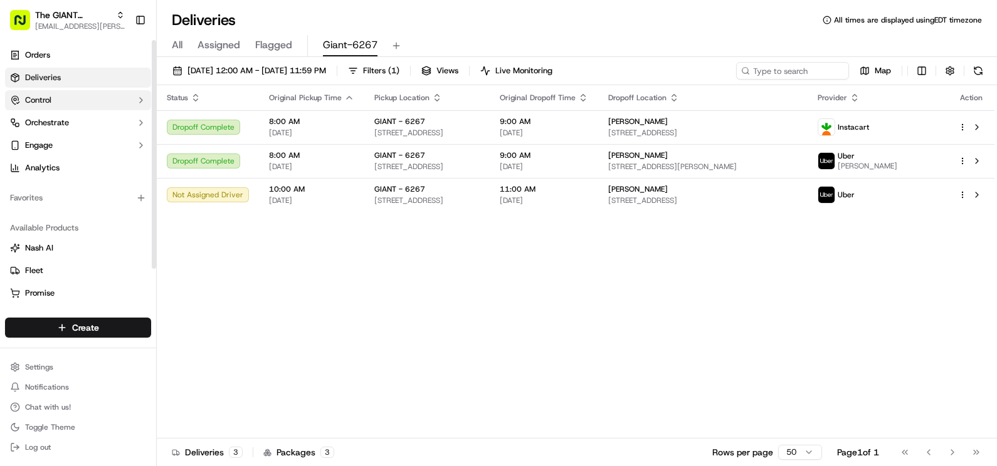
click at [107, 102] on button "Control" at bounding box center [78, 100] width 146 height 20
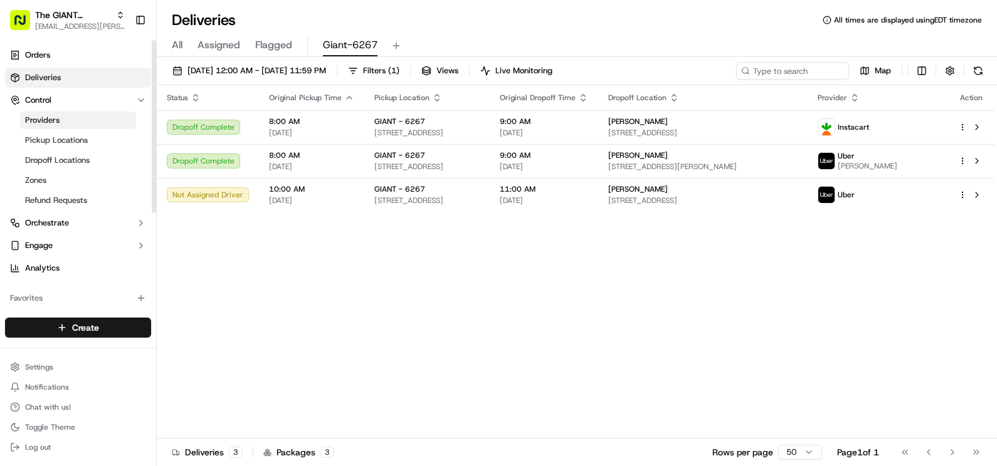
click at [76, 123] on link "Providers" at bounding box center [78, 121] width 116 height 18
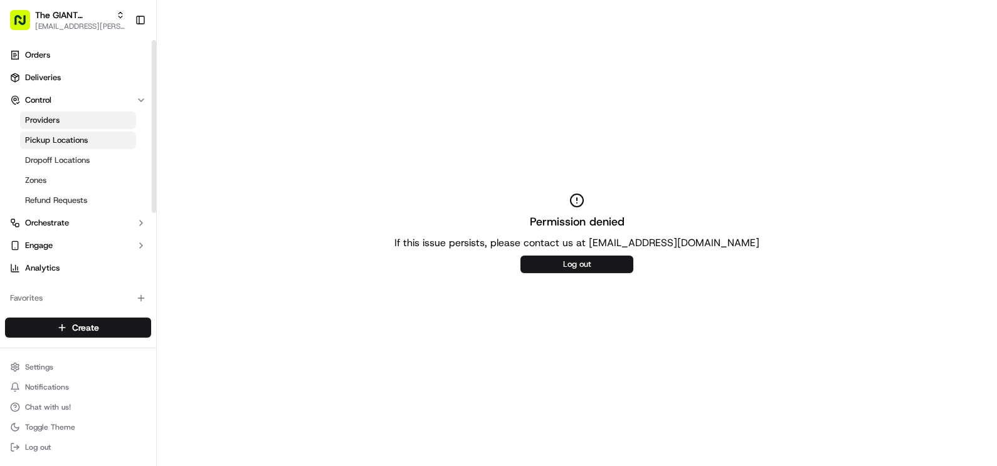
click at [76, 143] on span "Pickup Locations" at bounding box center [56, 140] width 63 height 11
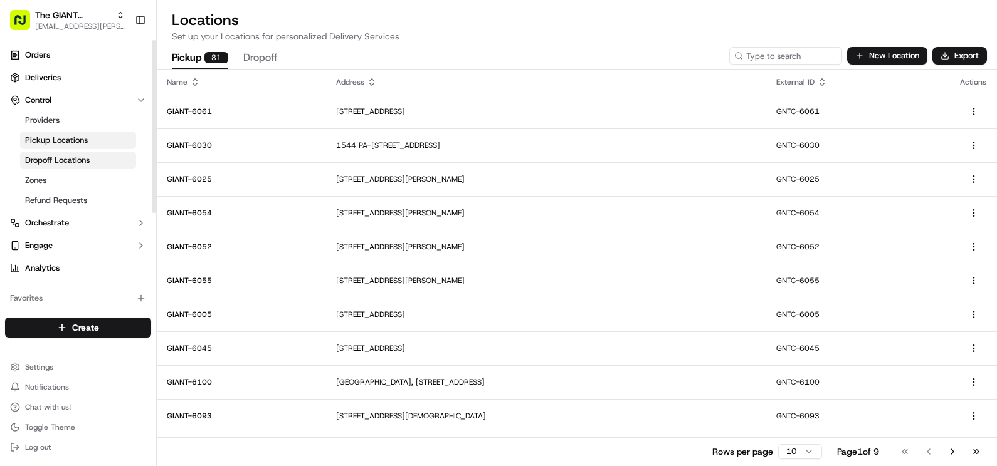
click at [82, 160] on span "Dropoff Locations" at bounding box center [57, 160] width 65 height 11
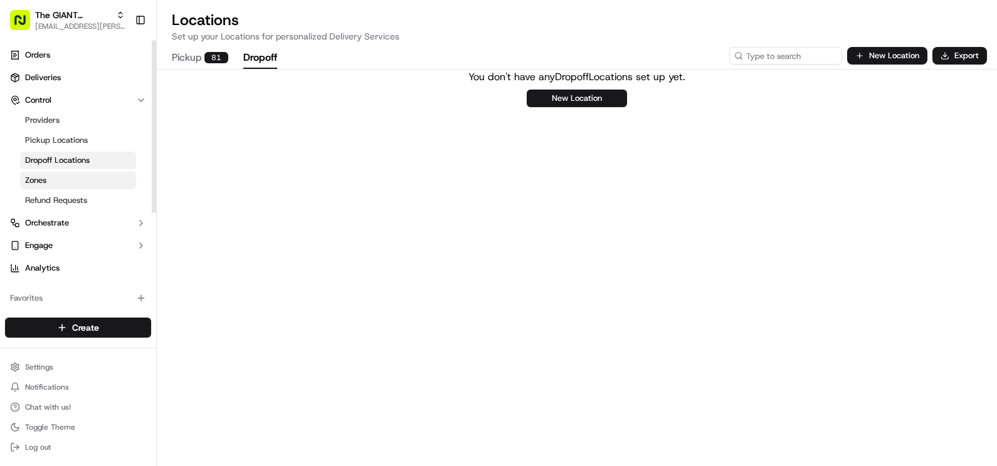
click at [73, 174] on link "Zones" at bounding box center [78, 181] width 116 height 18
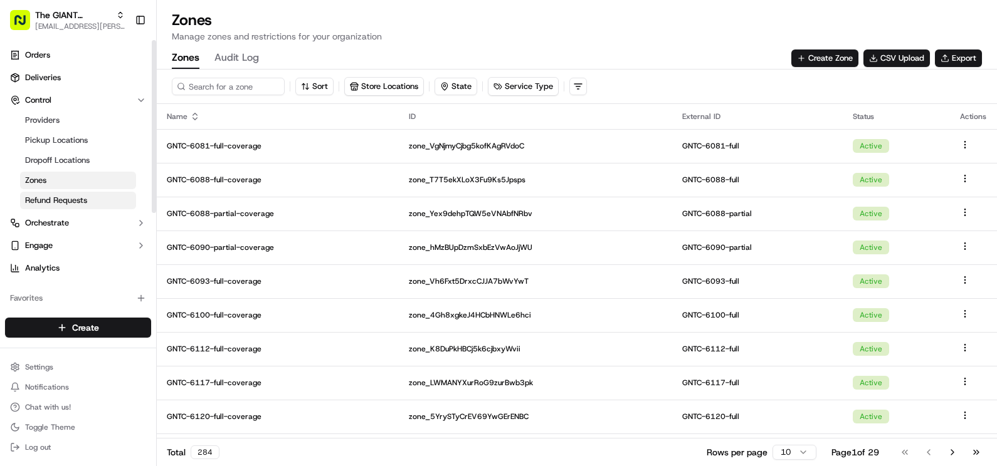
click at [75, 194] on link "Refund Requests" at bounding box center [78, 201] width 116 height 18
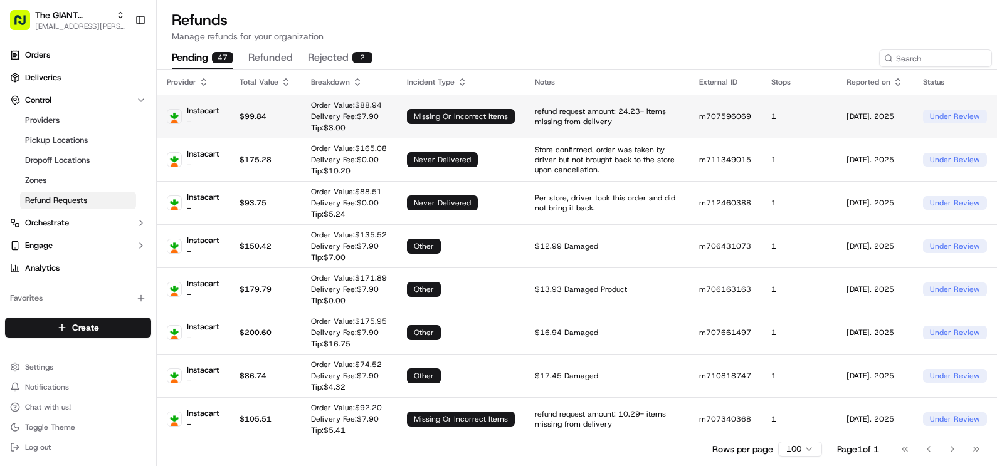
click at [308, 115] on td "Order Value: $ 88.94 Delivery Fee: $ 7.90 Tip: $ 3.00" at bounding box center [349, 116] width 96 height 43
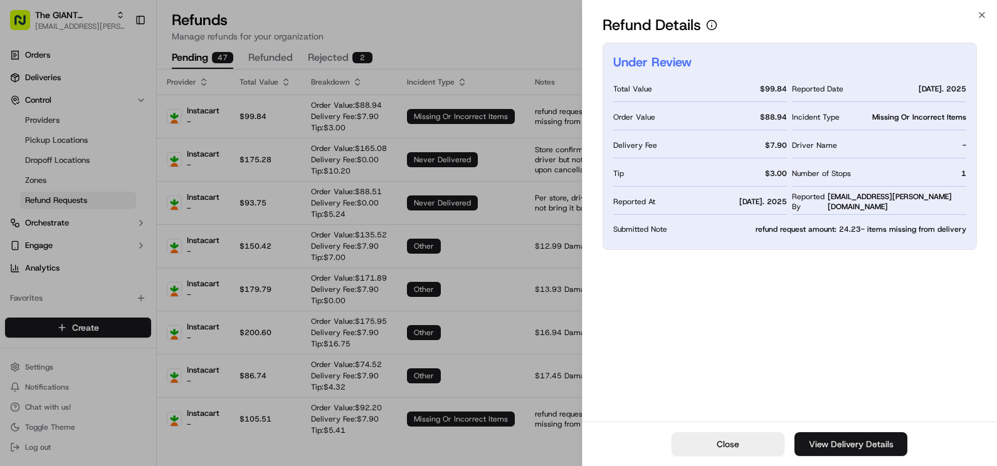
click at [846, 440] on link "View Delivery Details" at bounding box center [850, 445] width 113 height 24
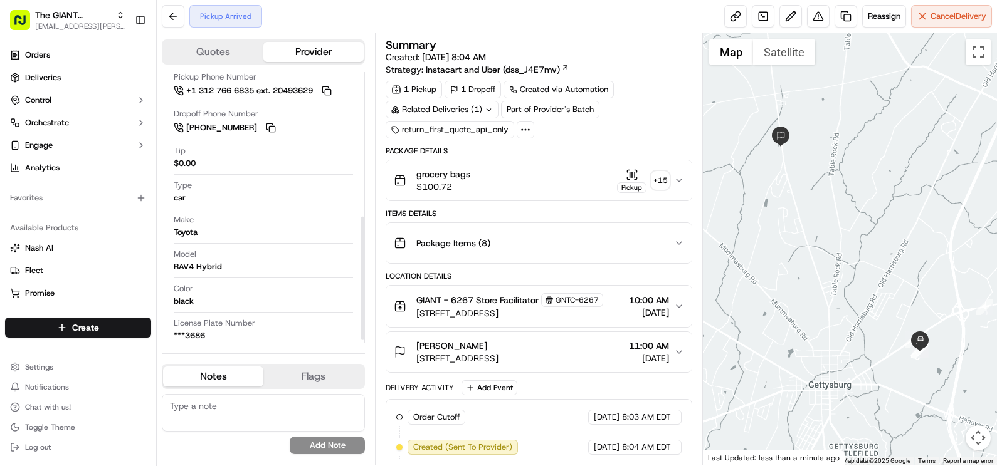
scroll to position [325, 0]
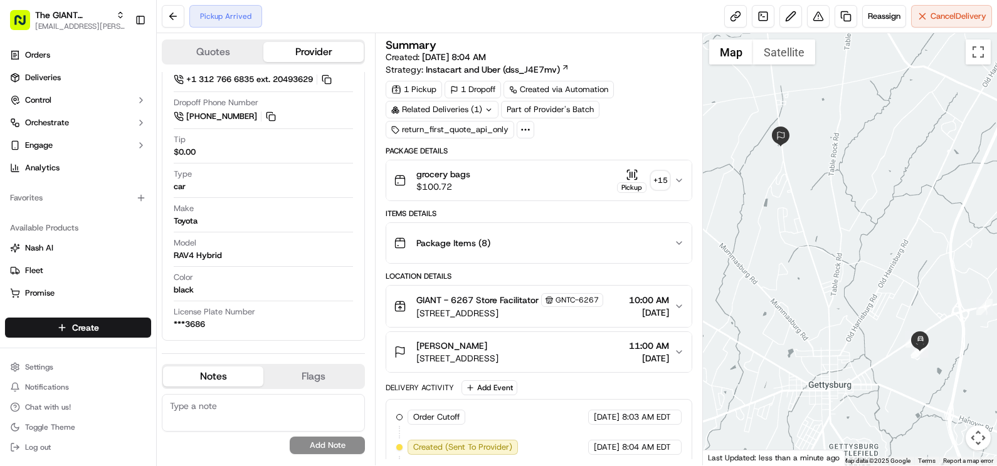
click at [303, 379] on button "Flags" at bounding box center [313, 377] width 100 height 20
click at [228, 382] on button "Notes" at bounding box center [213, 377] width 100 height 20
click at [251, 53] on button "Quotes" at bounding box center [213, 52] width 100 height 20
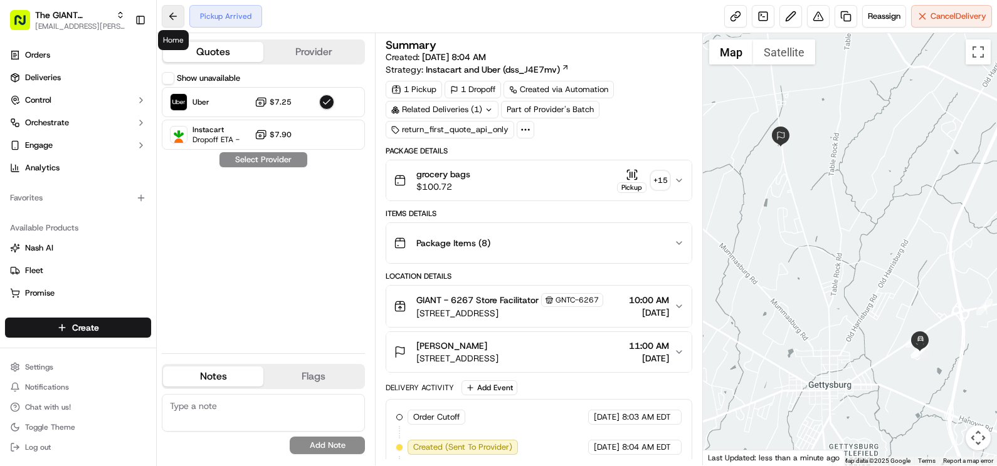
click at [177, 23] on button at bounding box center [173, 16] width 23 height 23
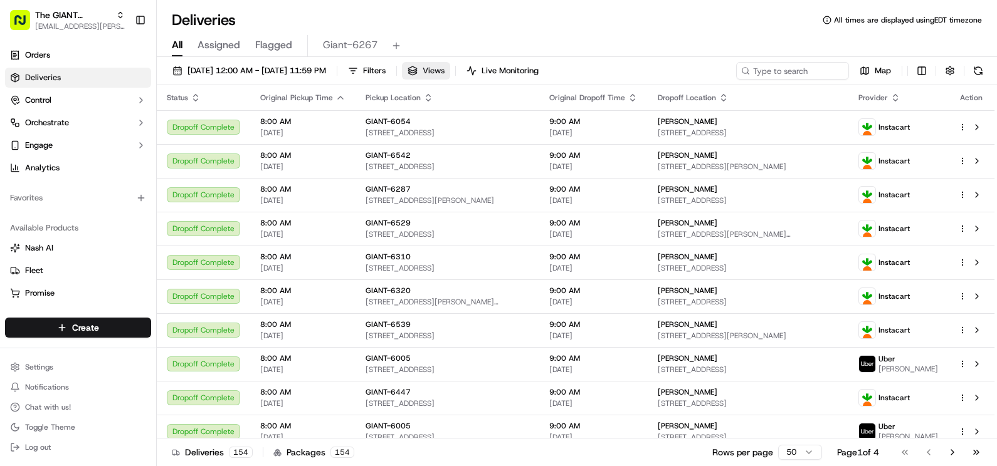
click at [450, 73] on button "Views" at bounding box center [426, 71] width 48 height 18
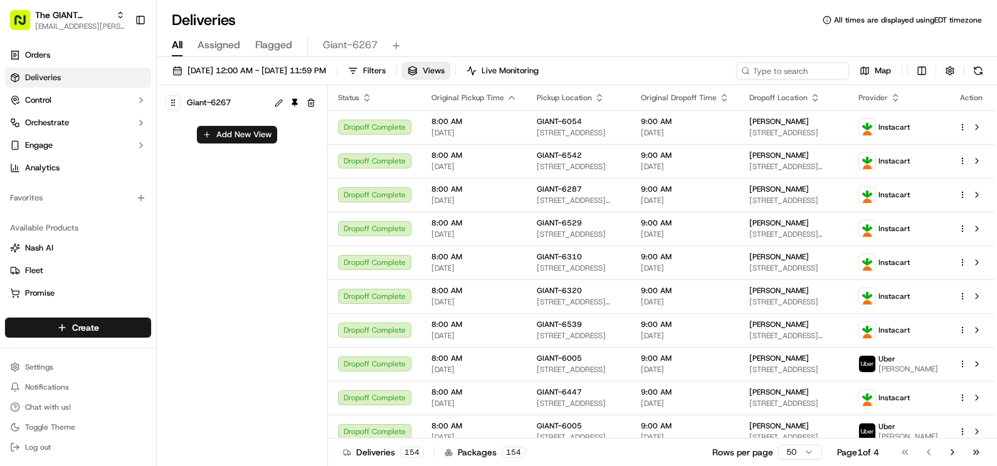
click at [222, 101] on span "Giant-6267" at bounding box center [209, 103] width 44 height 18
